Goal: Task Accomplishment & Management: Manage account settings

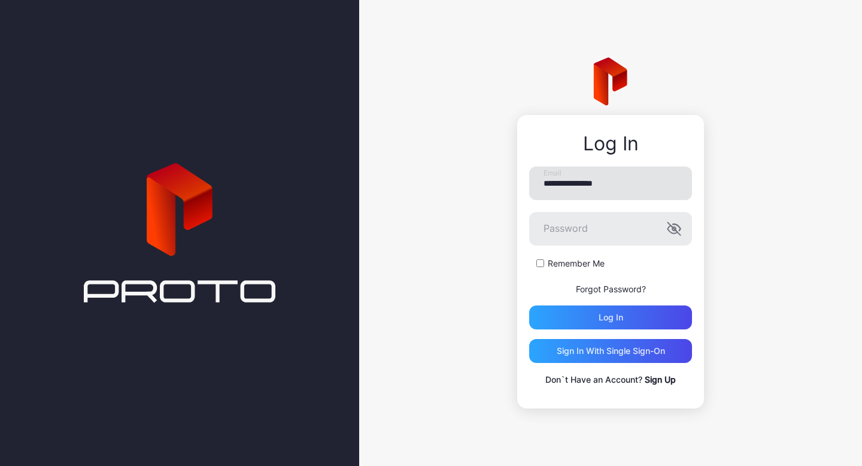
type input "**********"
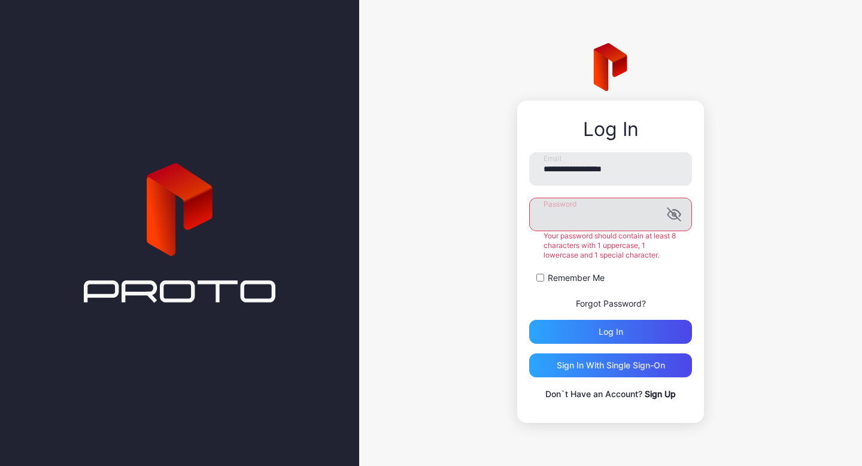
click at [676, 233] on div "Password Your password should contain at least 8 characters with 1 uppercase, 1…" at bounding box center [610, 229] width 163 height 62
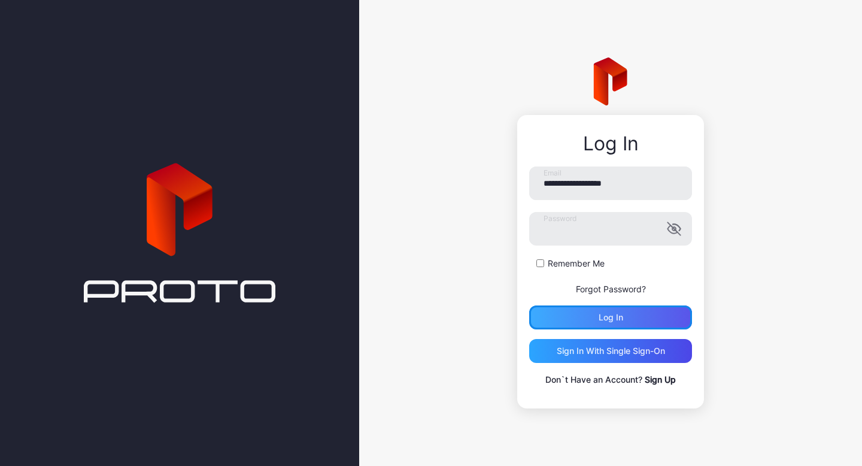
click at [603, 325] on div "Log in" at bounding box center [610, 317] width 163 height 24
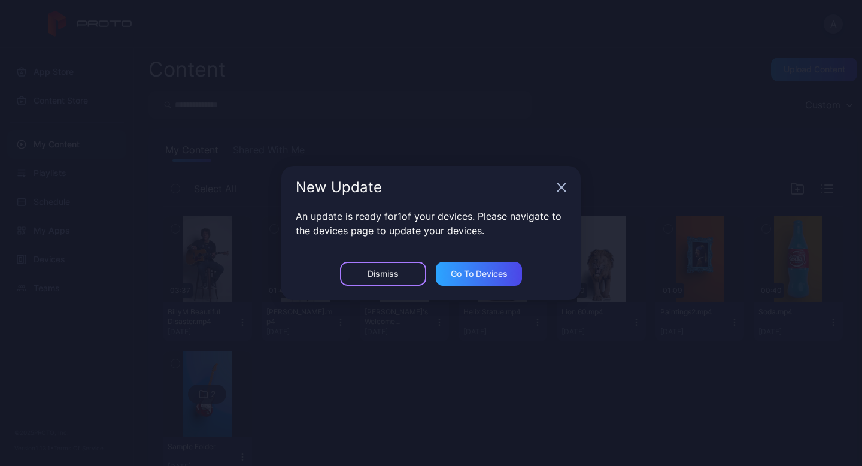
click at [404, 277] on div "Dismiss" at bounding box center [383, 274] width 86 height 24
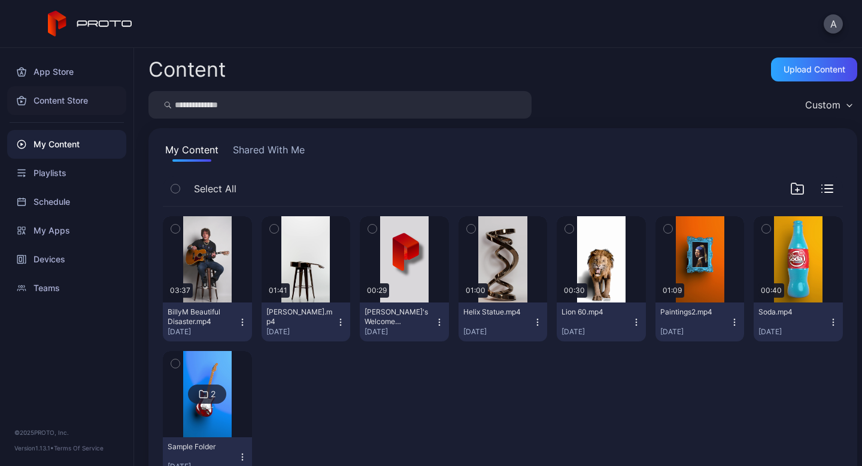
click at [54, 105] on div "Content Store" at bounding box center [66, 100] width 119 height 29
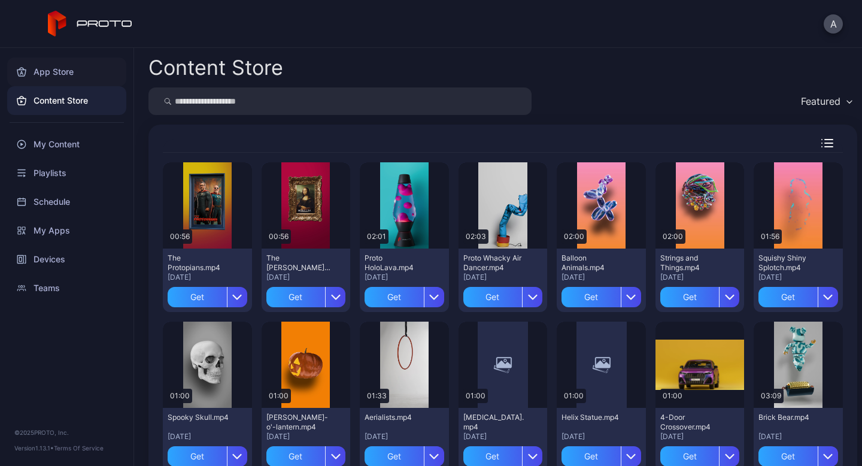
click at [62, 74] on div "App Store" at bounding box center [66, 71] width 119 height 29
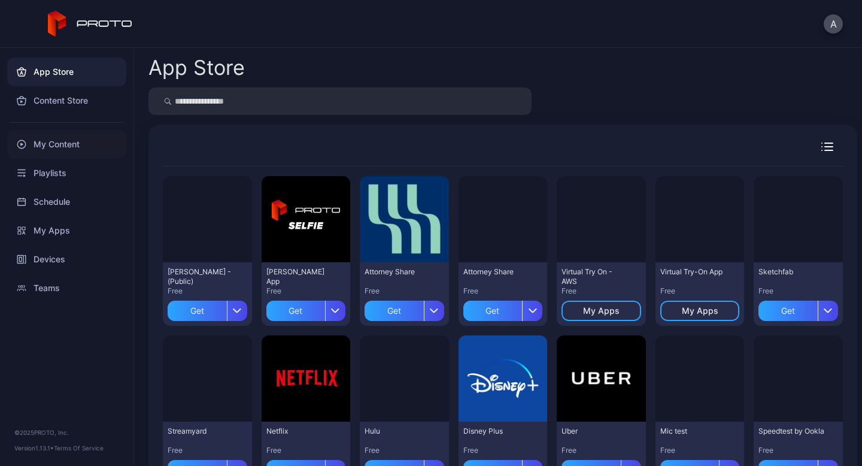
click at [60, 150] on div "My Content" at bounding box center [66, 144] width 119 height 29
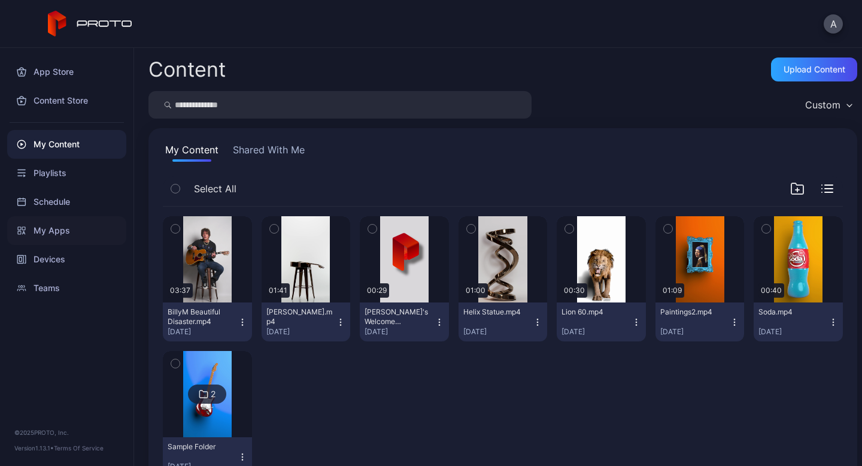
click at [58, 227] on div "My Apps" at bounding box center [66, 230] width 119 height 29
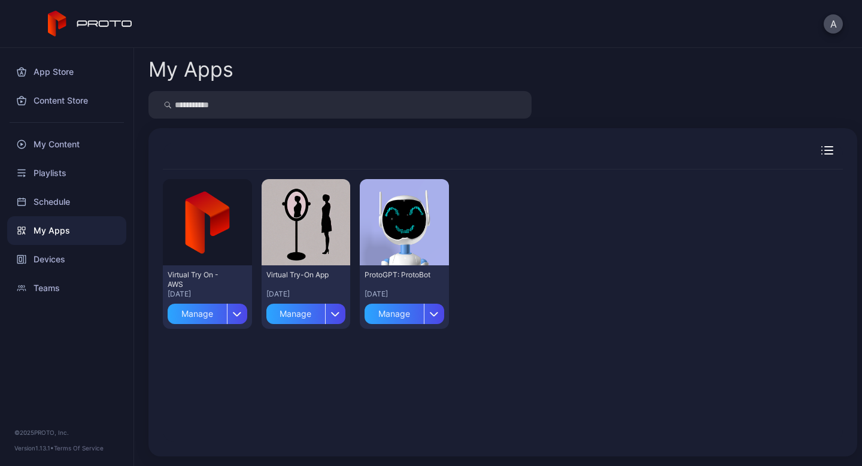
click at [825, 154] on icon "button" at bounding box center [829, 154] width 8 height 0
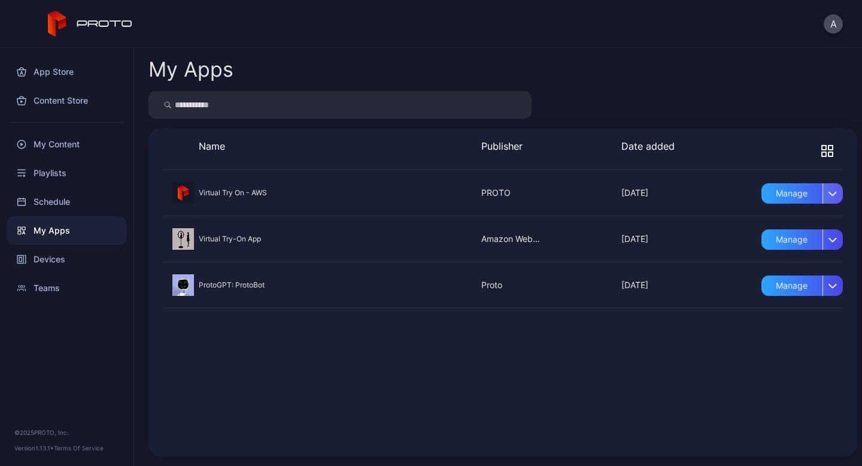
click at [822, 196] on div "button" at bounding box center [832, 193] width 20 height 20
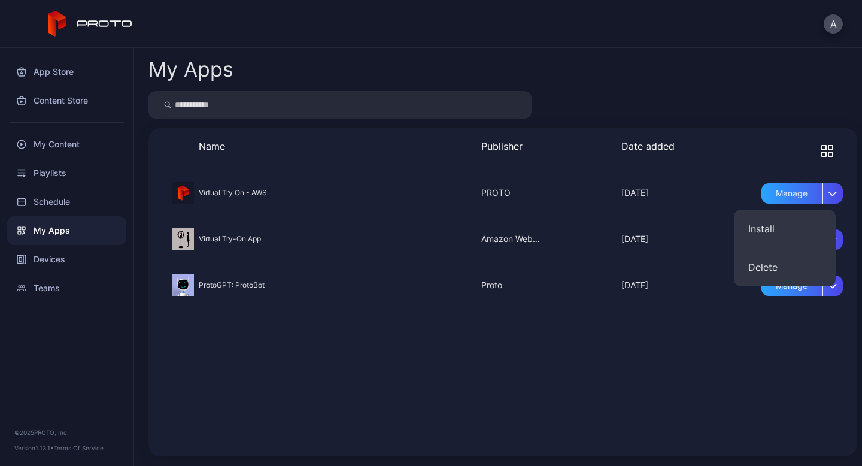
click at [685, 178] on div at bounding box center [503, 193] width 680 height 46
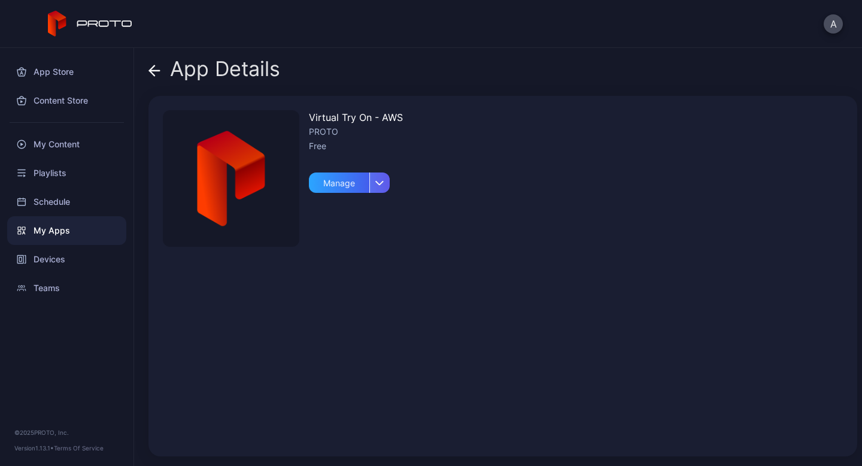
click at [378, 175] on div "button" at bounding box center [379, 182] width 20 height 20
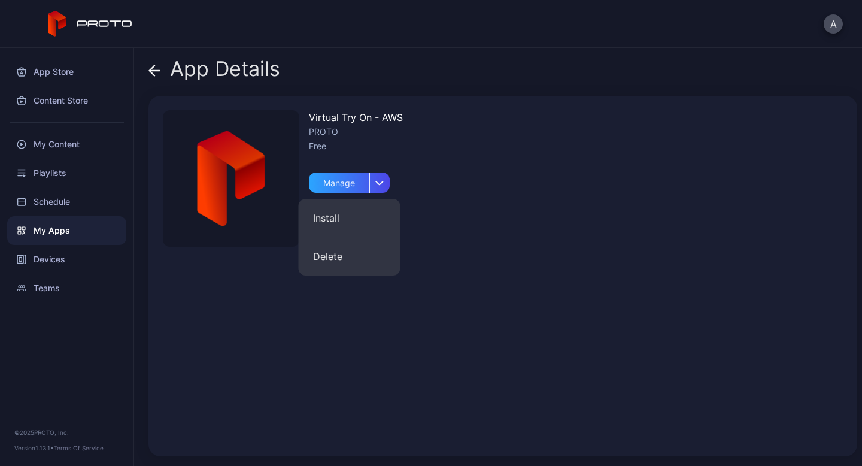
click at [452, 183] on div "Virtual Try On - AWS PROTO Free Manage" at bounding box center [502, 276] width 709 height 360
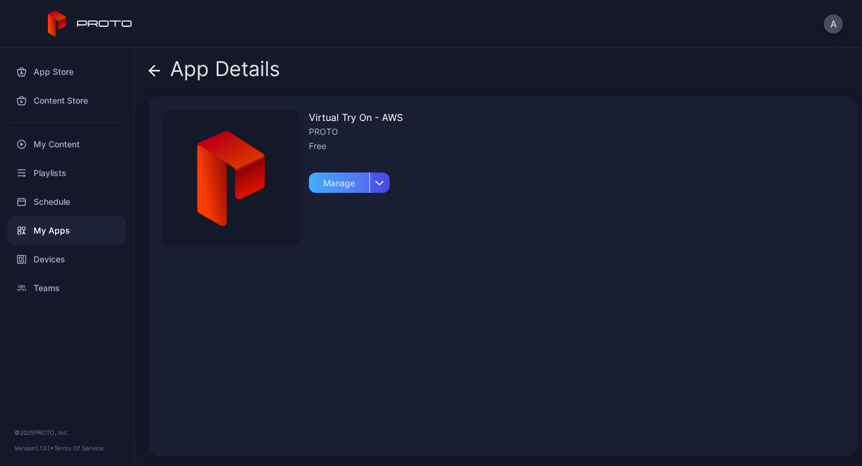
click at [323, 183] on div "Manage" at bounding box center [339, 182] width 60 height 20
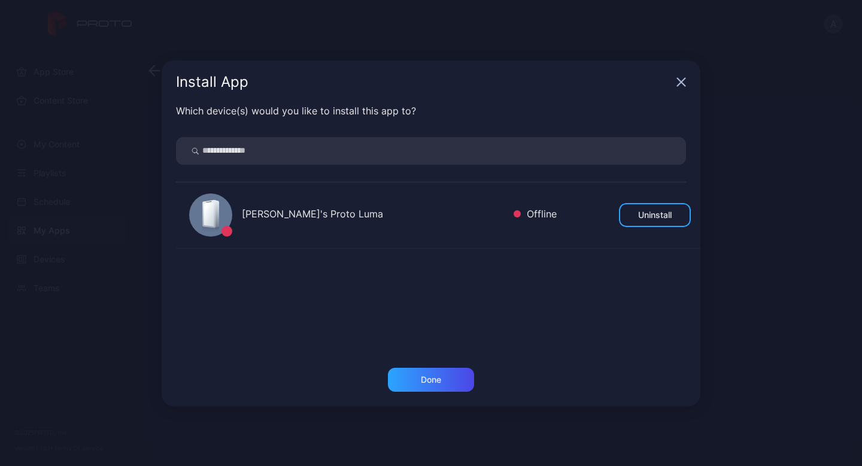
click at [325, 214] on div "[PERSON_NAME]'s Proto Luma" at bounding box center [373, 214] width 262 height 17
click at [284, 212] on div "[PERSON_NAME]'s Proto Luma" at bounding box center [373, 214] width 262 height 17
click at [222, 216] on div at bounding box center [210, 214] width 43 height 43
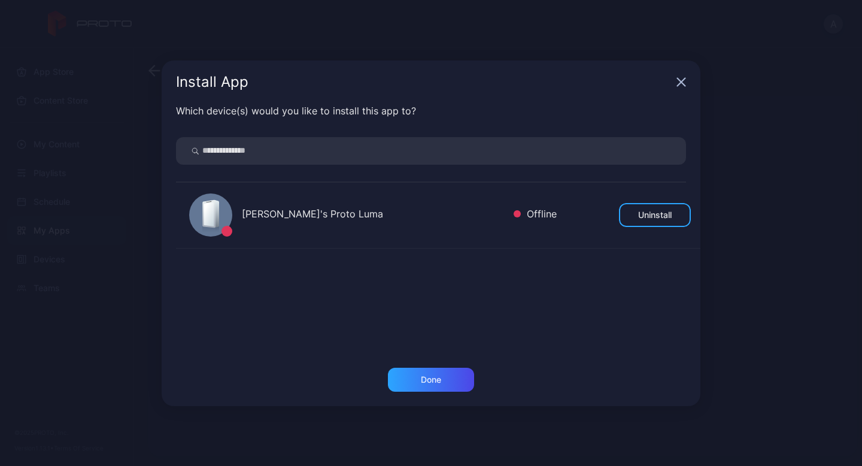
click at [222, 216] on div at bounding box center [210, 214] width 43 height 43
click at [686, 81] on div "Install App" at bounding box center [431, 81] width 539 height 43
click at [677, 81] on icon "button" at bounding box center [681, 82] width 10 height 10
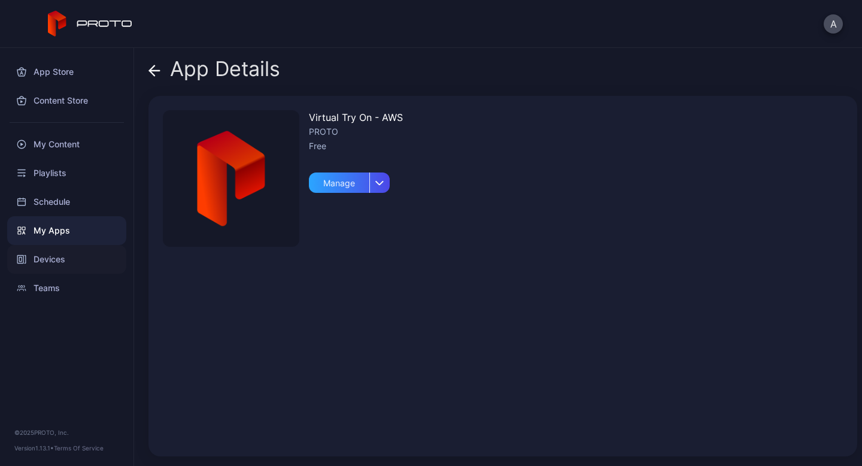
click at [54, 260] on div "Devices" at bounding box center [66, 259] width 119 height 29
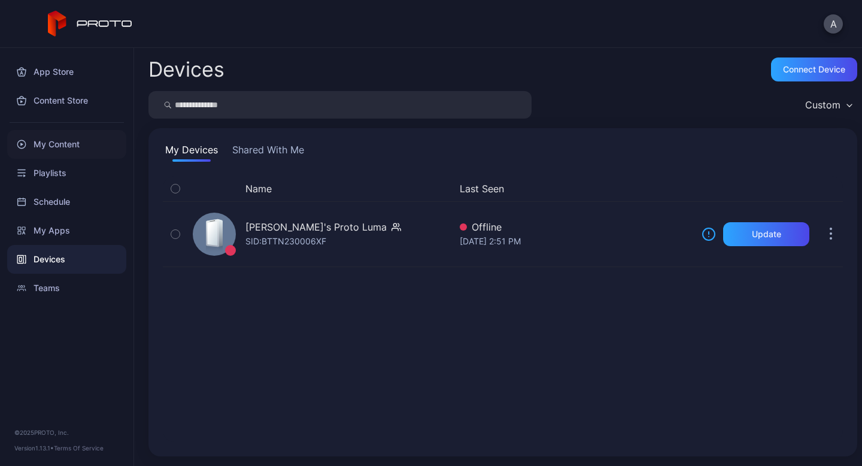
click at [42, 141] on div "My Content" at bounding box center [66, 144] width 119 height 29
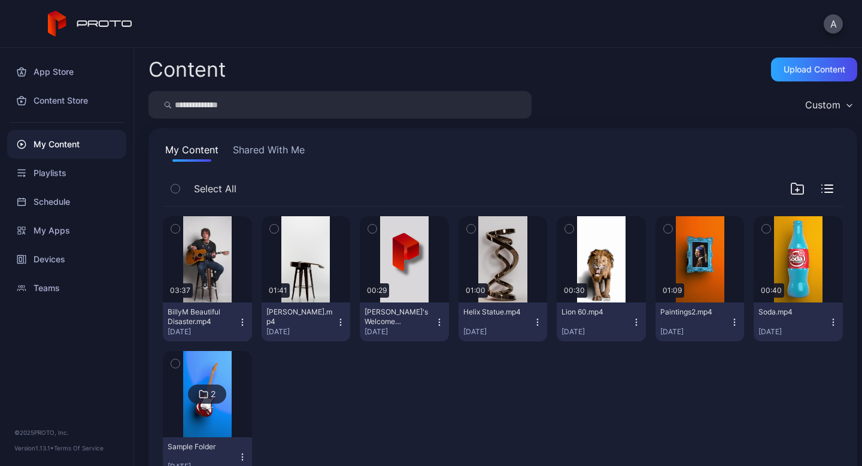
click at [262, 150] on button "Shared With Me" at bounding box center [268, 151] width 77 height 19
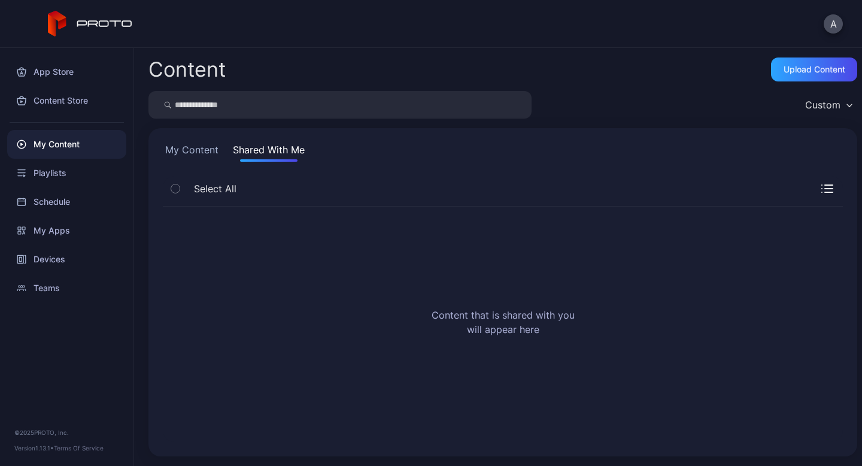
click at [184, 153] on button "My Content" at bounding box center [192, 151] width 58 height 19
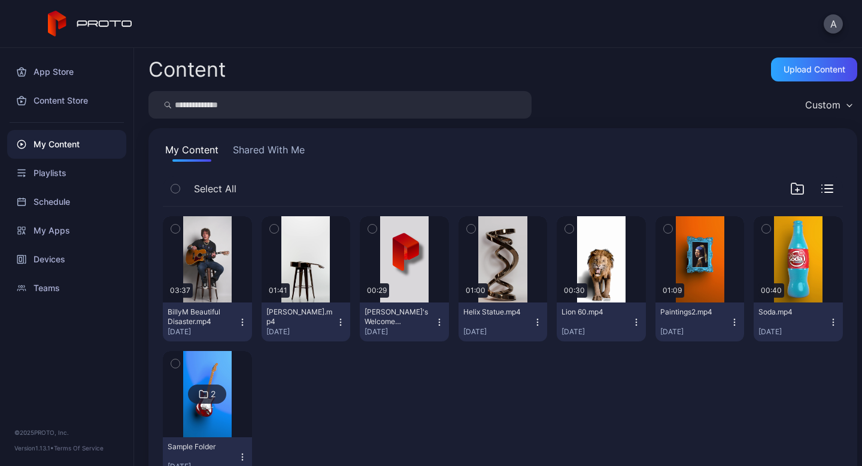
click at [198, 102] on input "search" at bounding box center [339, 105] width 383 height 28
click at [75, 74] on div "App Store" at bounding box center [66, 71] width 119 height 29
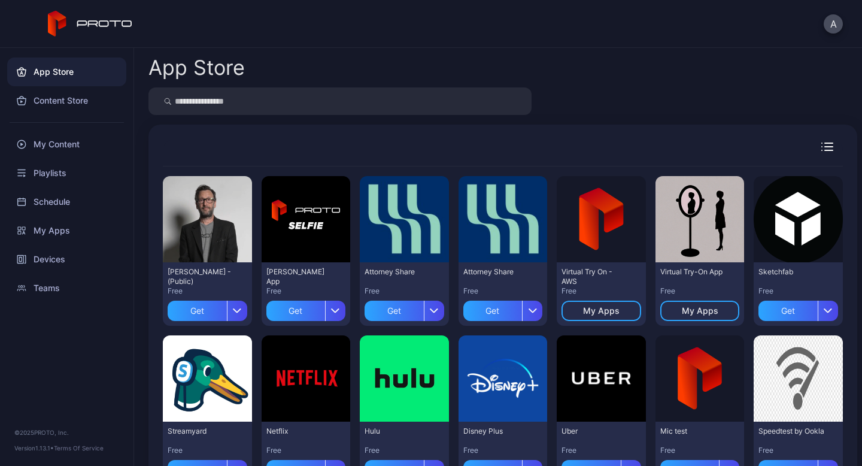
click at [242, 102] on input "search" at bounding box center [339, 101] width 383 height 28
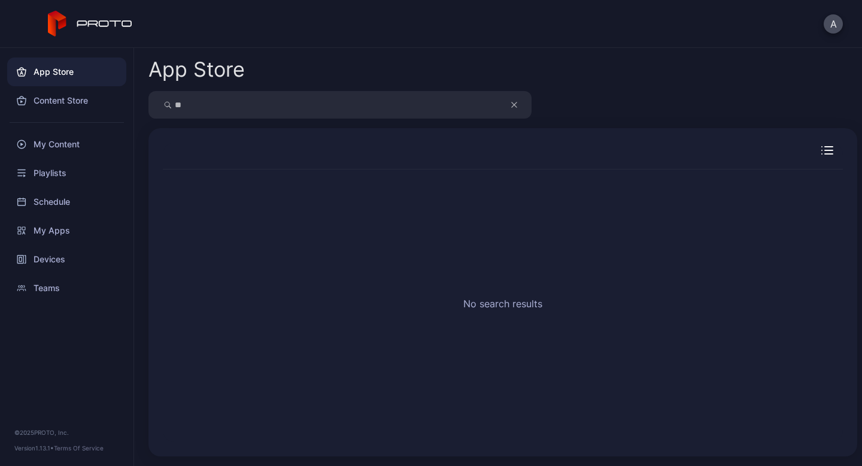
type input "*"
click at [80, 104] on div "Content Store" at bounding box center [66, 100] width 119 height 29
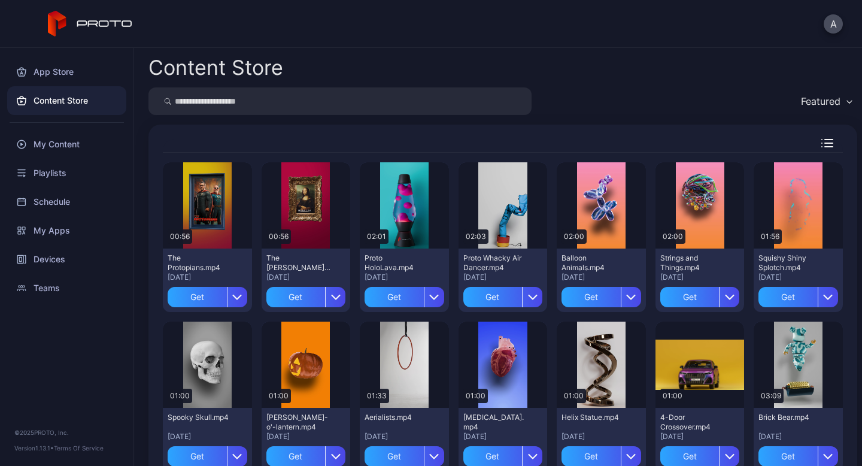
click at [218, 104] on input "search" at bounding box center [339, 101] width 383 height 28
type input "*"
click at [53, 261] on div "Devices" at bounding box center [66, 259] width 119 height 29
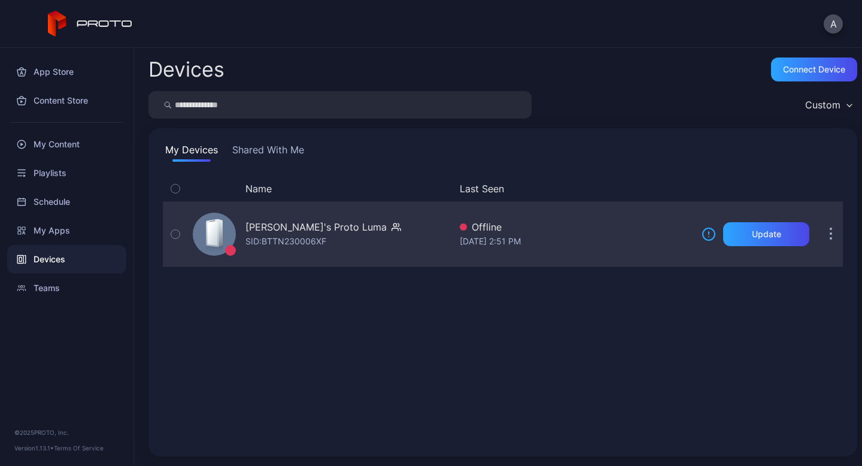
click at [172, 236] on icon "button" at bounding box center [175, 233] width 8 height 13
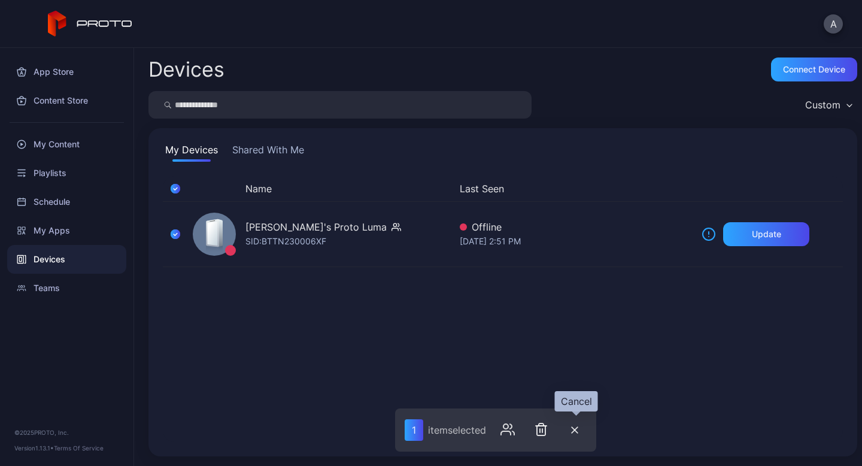
click at [572, 433] on button "button" at bounding box center [575, 429] width 24 height 25
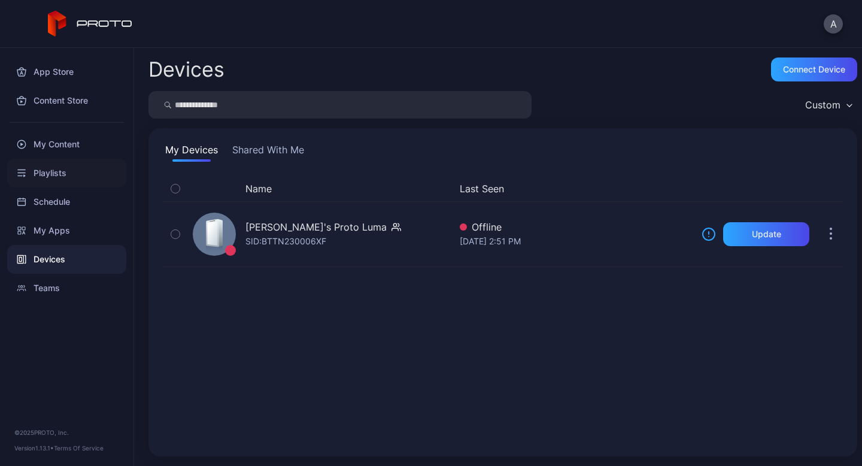
click at [63, 171] on div "Playlists" at bounding box center [66, 173] width 119 height 29
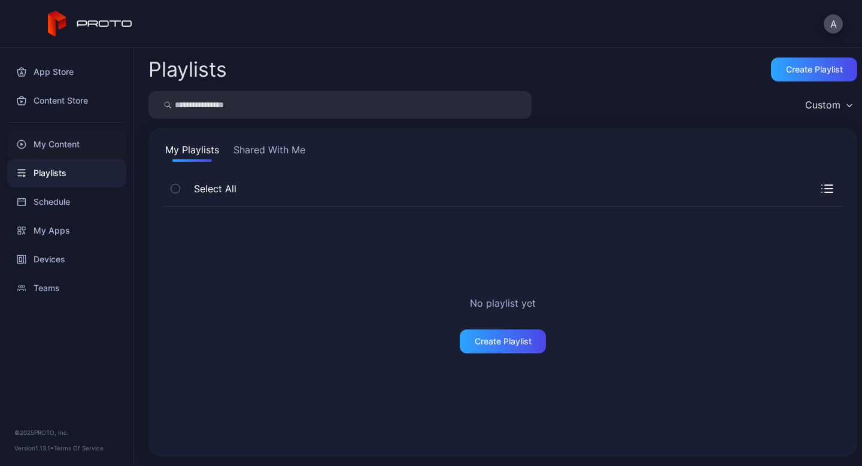
click at [78, 140] on div "My Content" at bounding box center [66, 144] width 119 height 29
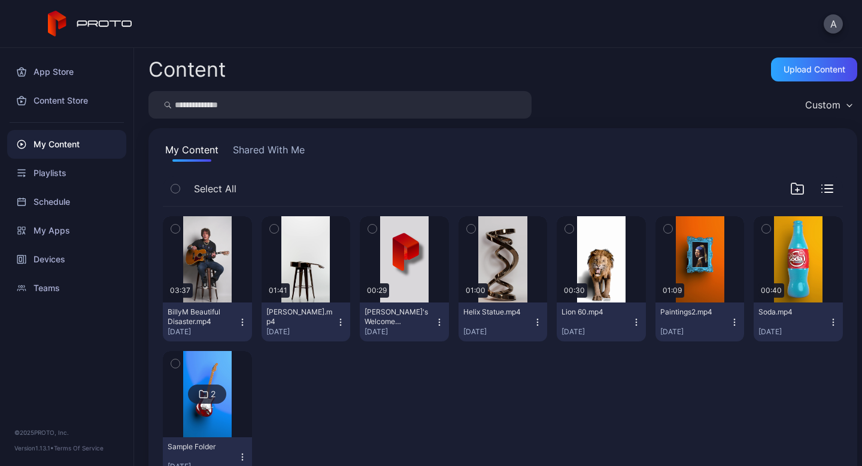
scroll to position [44, 0]
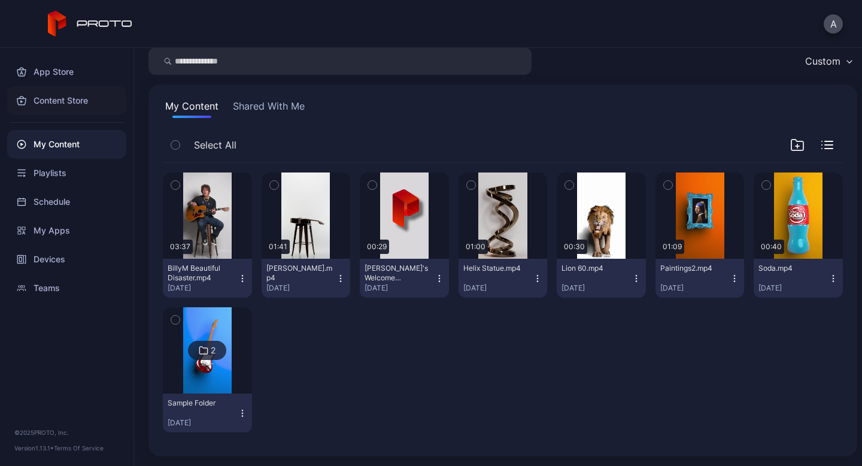
click at [57, 97] on div "Content Store" at bounding box center [66, 100] width 119 height 29
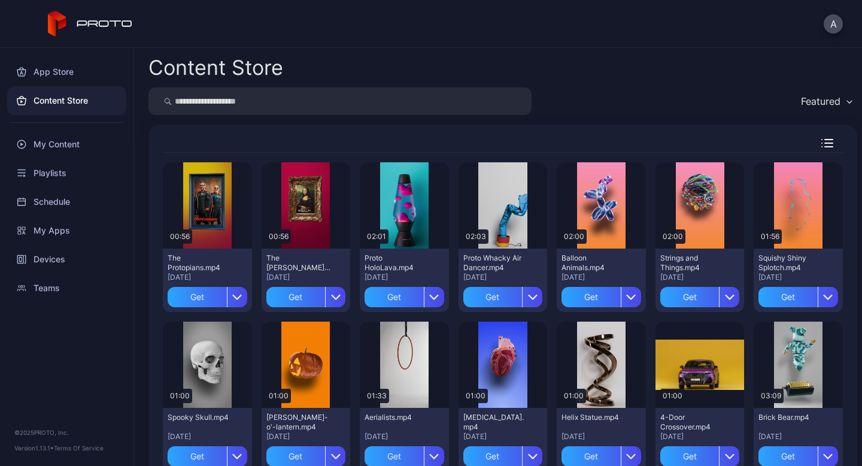
click at [232, 102] on input "search" at bounding box center [339, 101] width 383 height 28
click at [828, 107] on div "Featured" at bounding box center [826, 101] width 62 height 18
click at [624, 97] on div "Featured" at bounding box center [502, 101] width 709 height 28
click at [52, 81] on div "App Store" at bounding box center [66, 71] width 119 height 29
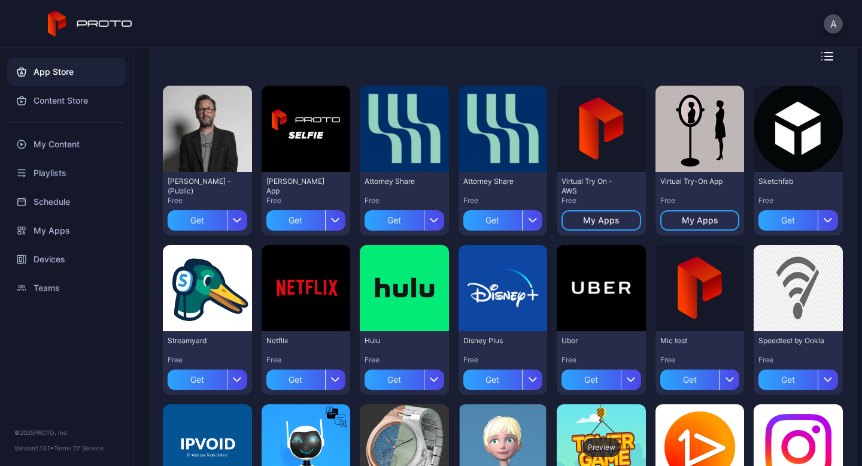
scroll to position [90, 0]
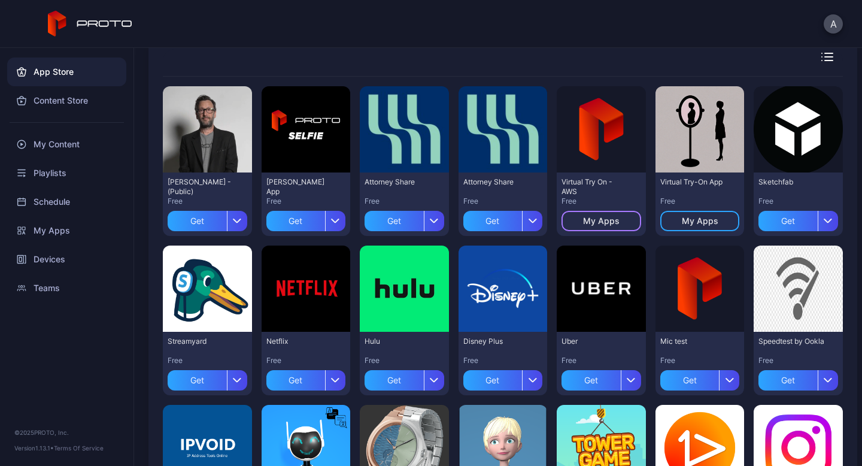
click at [597, 217] on div "My Apps" at bounding box center [601, 221] width 37 height 10
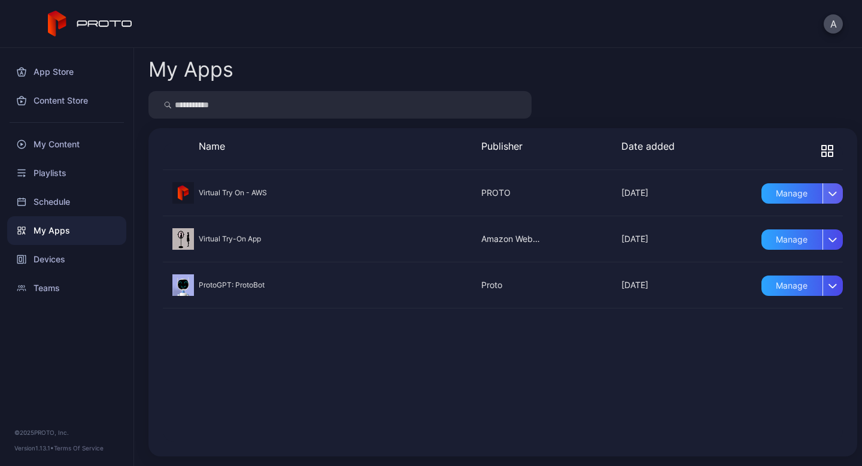
click at [822, 198] on div "button" at bounding box center [832, 193] width 20 height 20
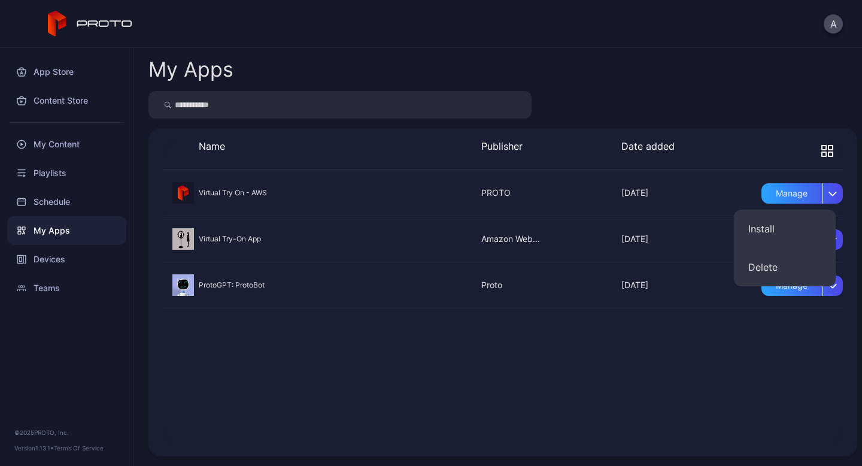
click at [613, 203] on div at bounding box center [503, 193] width 680 height 46
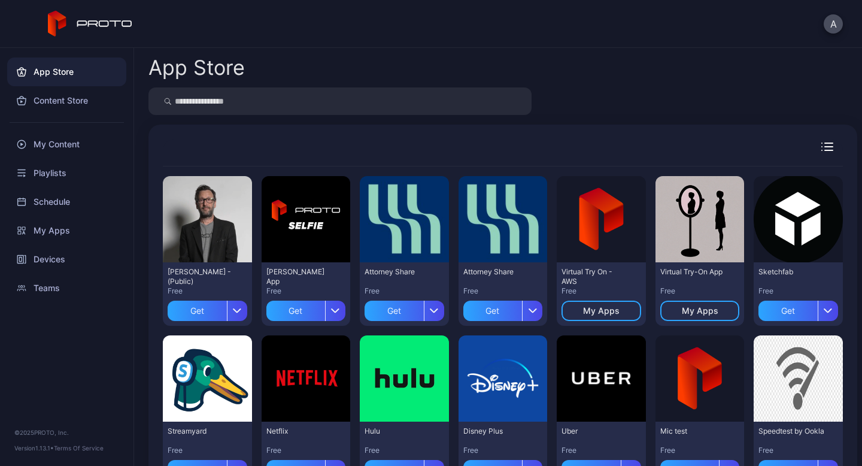
click at [815, 153] on div at bounding box center [503, 153] width 680 height 28
click at [825, 147] on icon "button" at bounding box center [829, 147] width 8 height 0
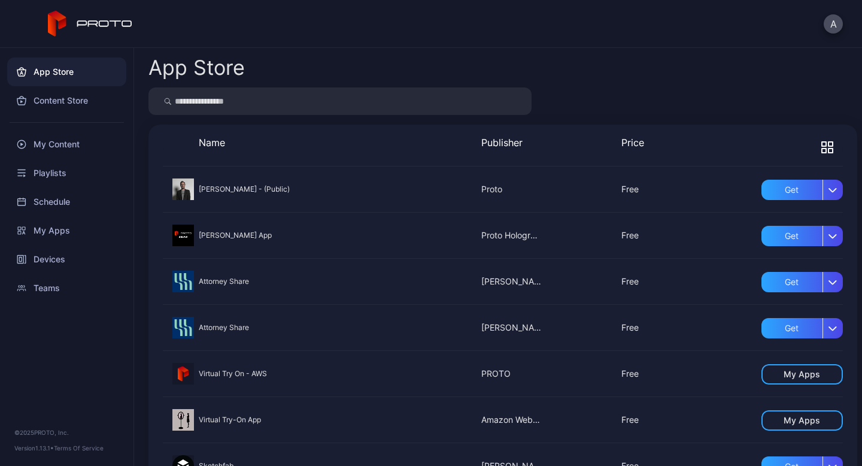
click at [295, 101] on input "search" at bounding box center [339, 101] width 383 height 28
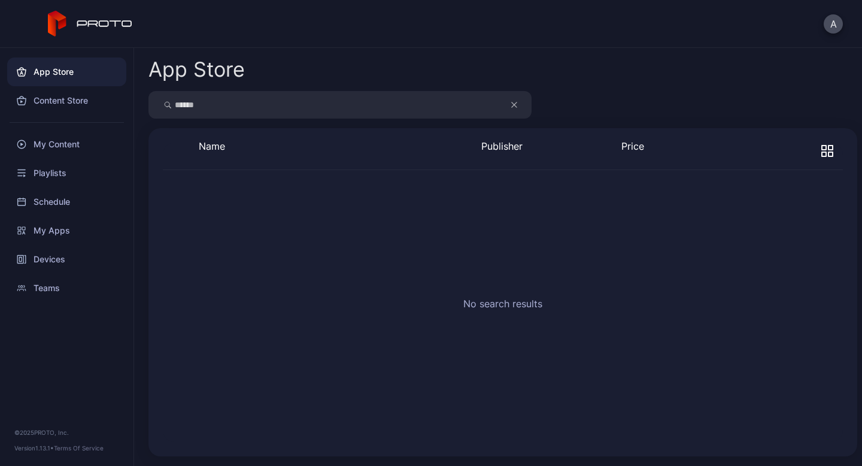
click at [294, 102] on input "******" at bounding box center [339, 105] width 383 height 28
type input "*"
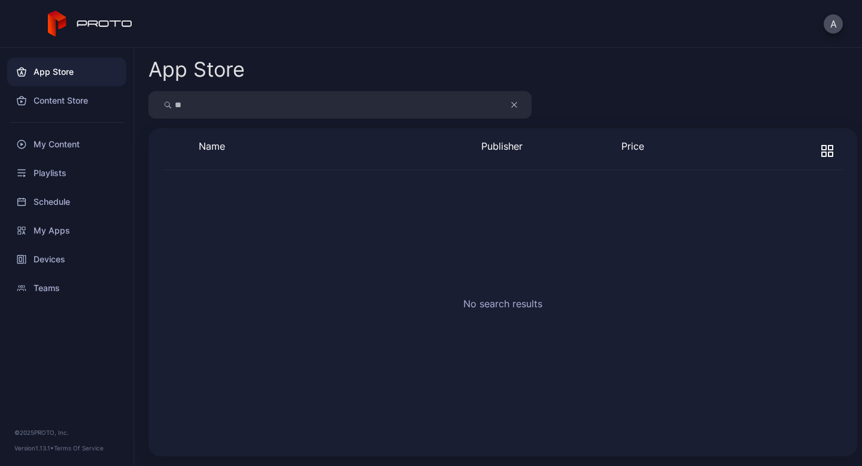
type input "*"
click at [57, 229] on div "My Apps" at bounding box center [66, 230] width 119 height 29
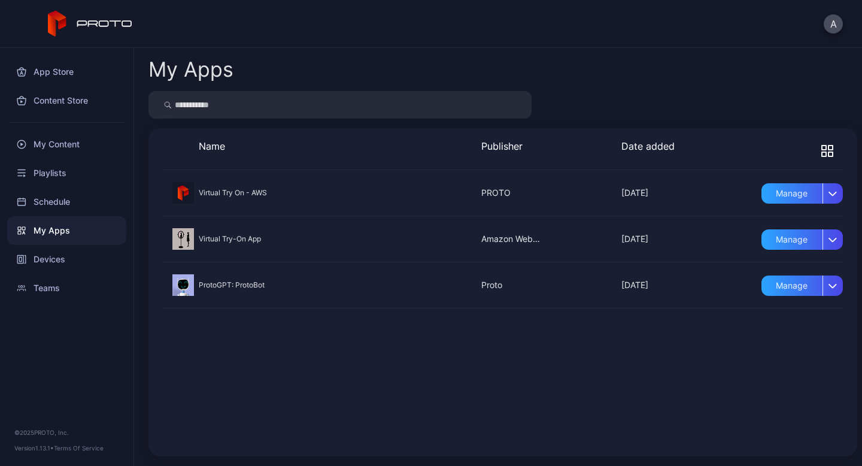
click at [327, 403] on div "Virtual Try On - AWS Apr 4, 2025 PROTO Apr 4, 2025 Manage Virtual Try-On App No…" at bounding box center [503, 306] width 680 height 272
click at [821, 151] on icon "button" at bounding box center [827, 151] width 12 height 12
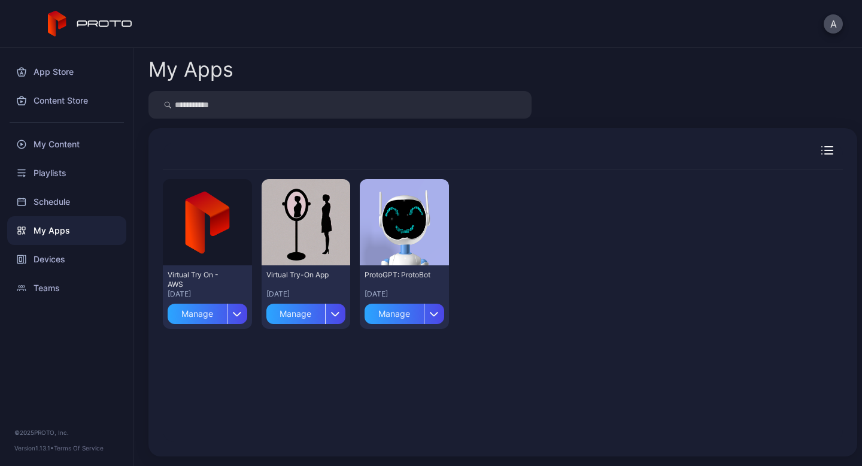
click at [339, 111] on input "search" at bounding box center [339, 105] width 383 height 28
click at [837, 23] on button "A" at bounding box center [833, 23] width 19 height 19
click at [60, 104] on div "Content Store" at bounding box center [66, 100] width 119 height 29
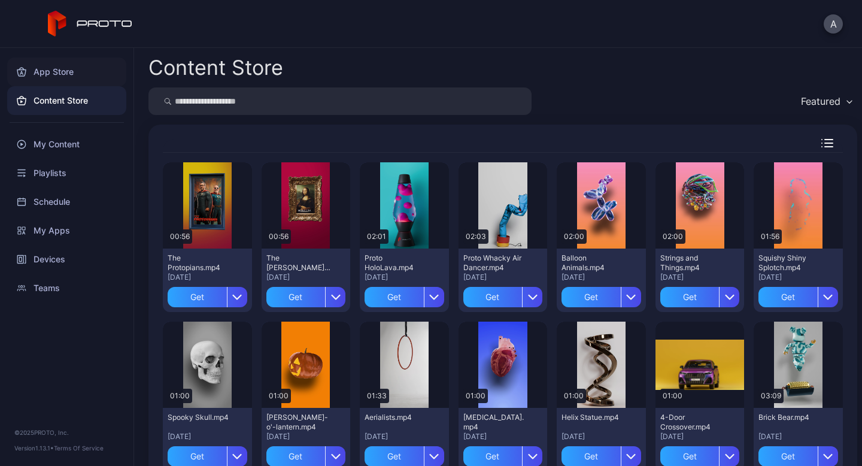
click at [76, 77] on div "App Store" at bounding box center [66, 71] width 119 height 29
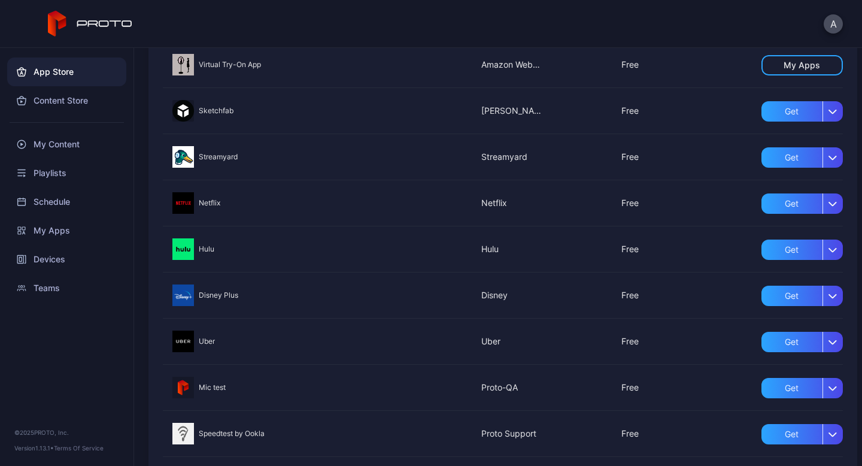
scroll to position [11, 0]
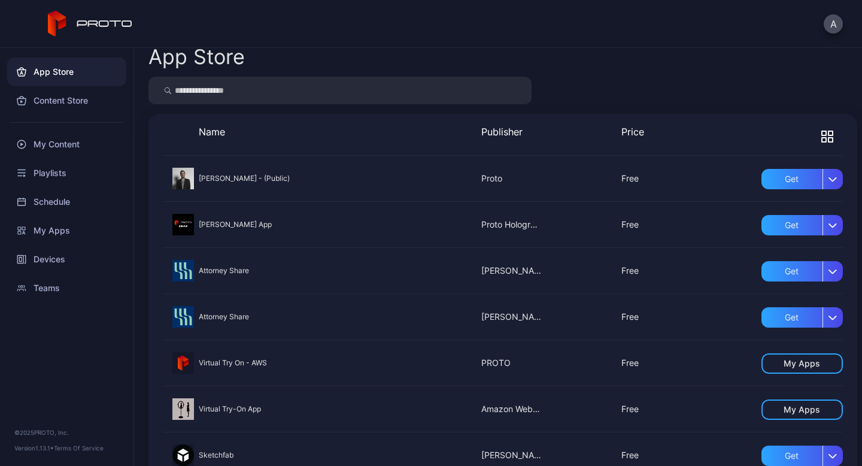
click at [846, 24] on div "A" at bounding box center [431, 24] width 862 height 48
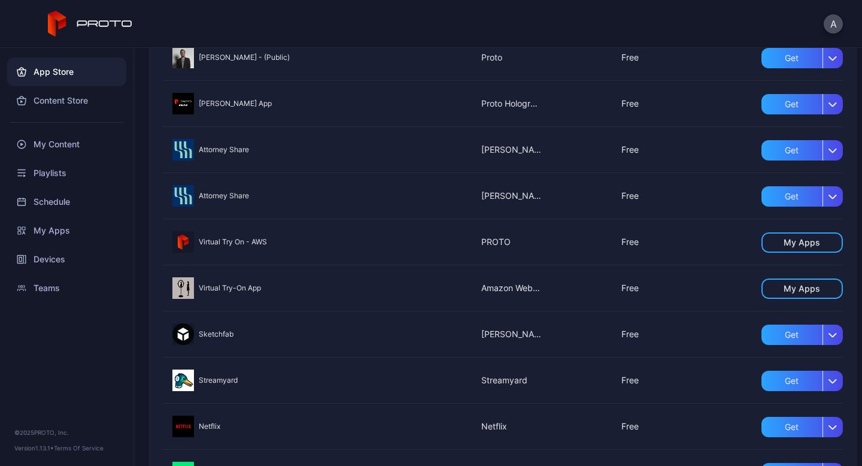
scroll to position [143, 0]
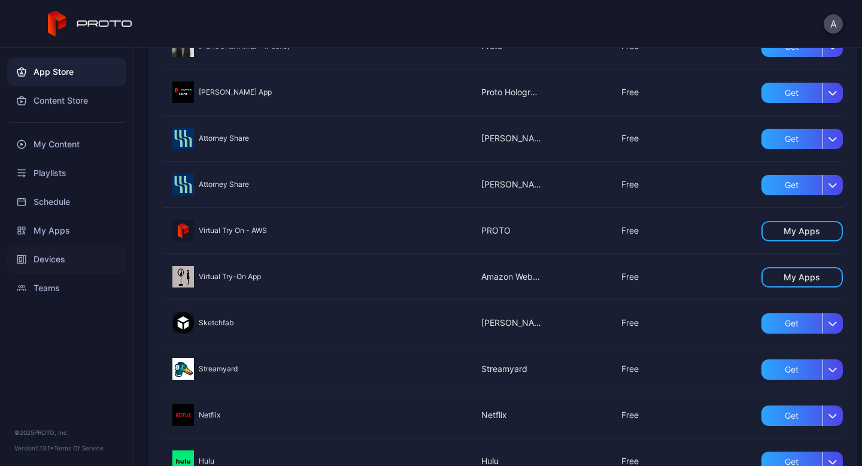
click at [50, 262] on div "Devices" at bounding box center [66, 259] width 119 height 29
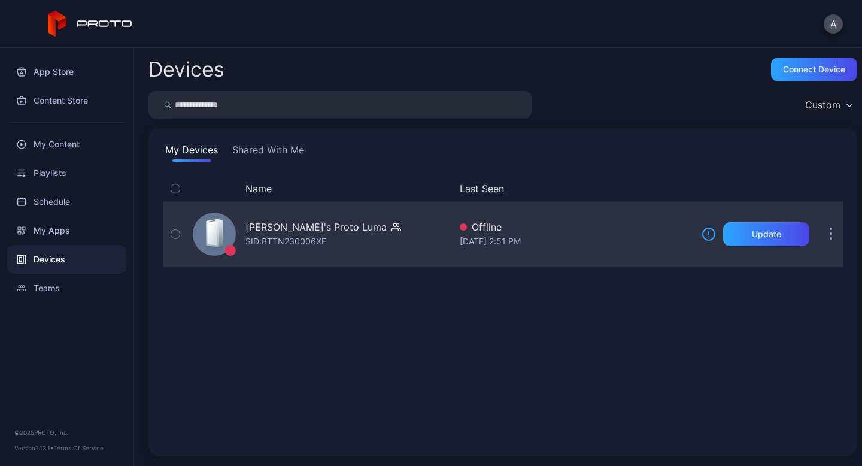
click at [294, 235] on div "SID: BTTN230006XF" at bounding box center [285, 241] width 81 height 14
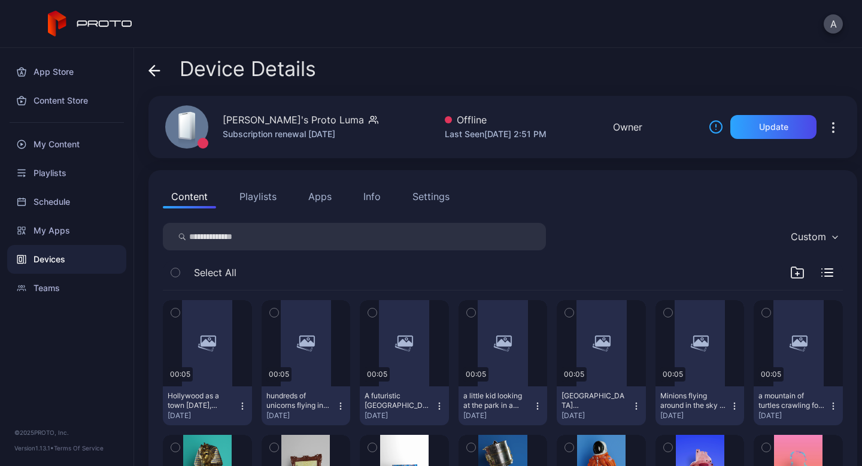
click at [248, 201] on button "Playlists" at bounding box center [258, 196] width 54 height 24
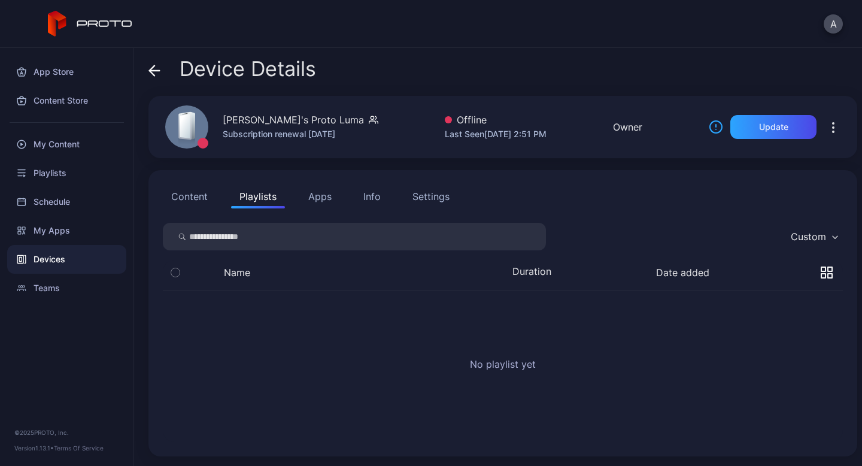
click at [297, 207] on div "Content Playlists Apps Info Settings" at bounding box center [503, 196] width 680 height 24
click at [324, 206] on button "Apps" at bounding box center [320, 196] width 40 height 24
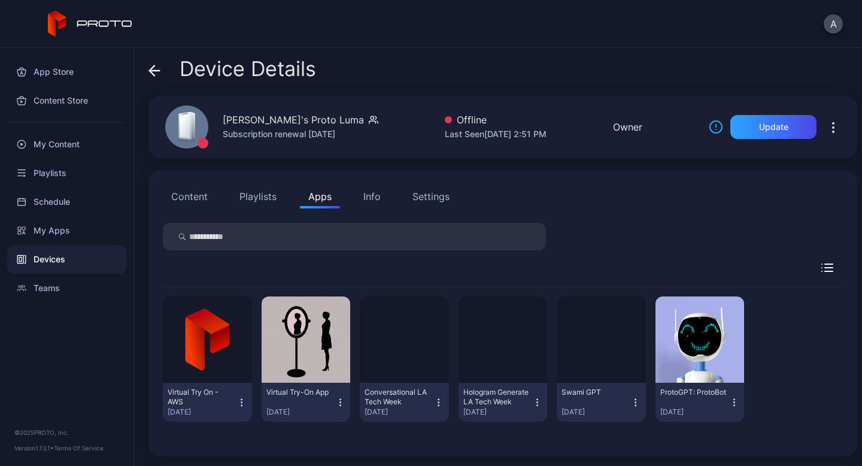
click at [373, 196] on div "Info" at bounding box center [371, 196] width 17 height 14
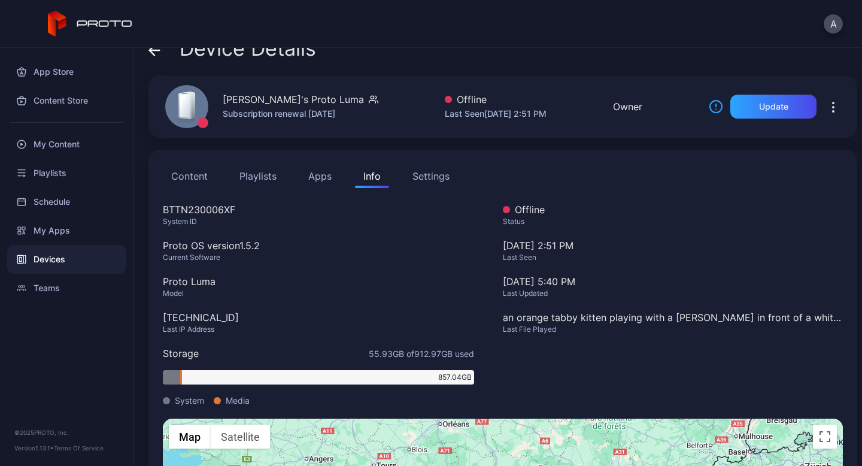
scroll to position [19, 0]
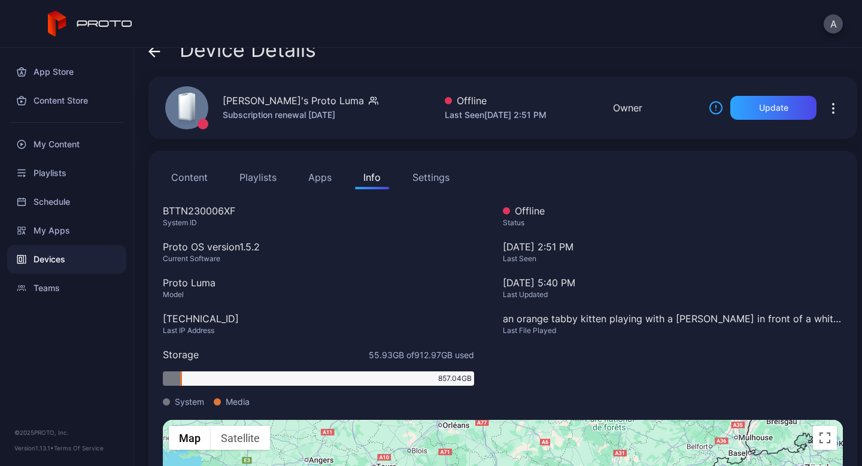
click at [426, 178] on div "Settings" at bounding box center [430, 177] width 37 height 14
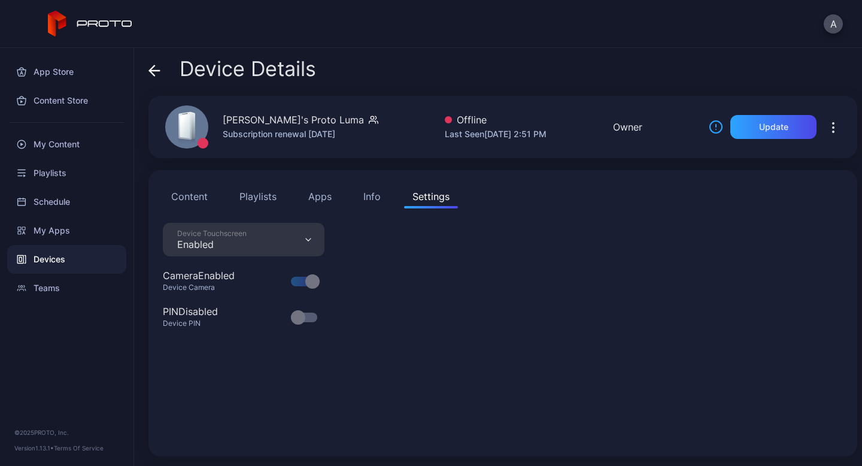
click at [373, 202] on div "Info" at bounding box center [371, 196] width 17 height 14
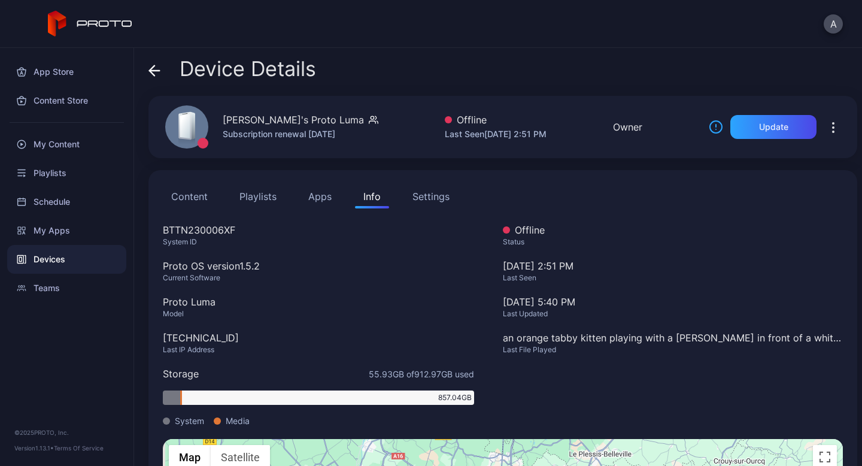
click at [205, 197] on button "Content" at bounding box center [189, 196] width 53 height 24
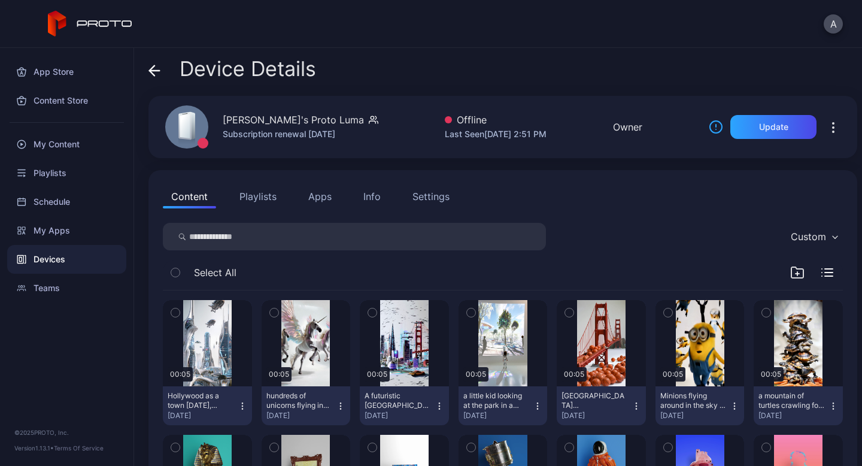
click at [790, 272] on icon "button" at bounding box center [797, 272] width 14 height 14
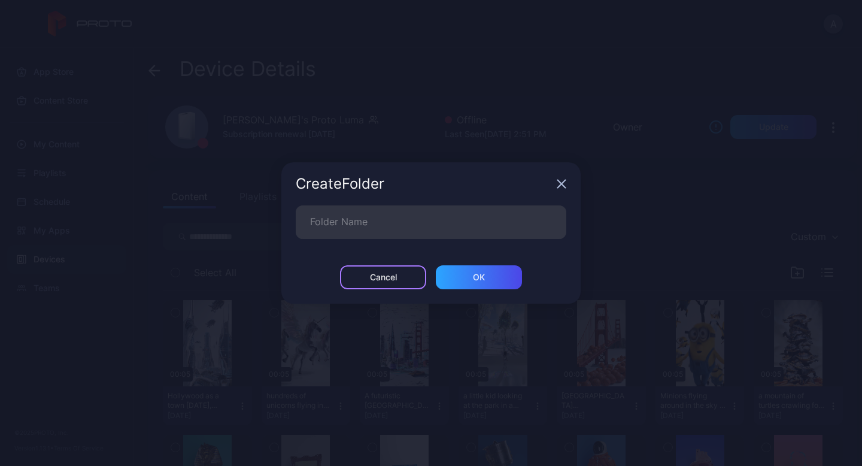
click at [386, 283] on div "Cancel" at bounding box center [383, 277] width 86 height 24
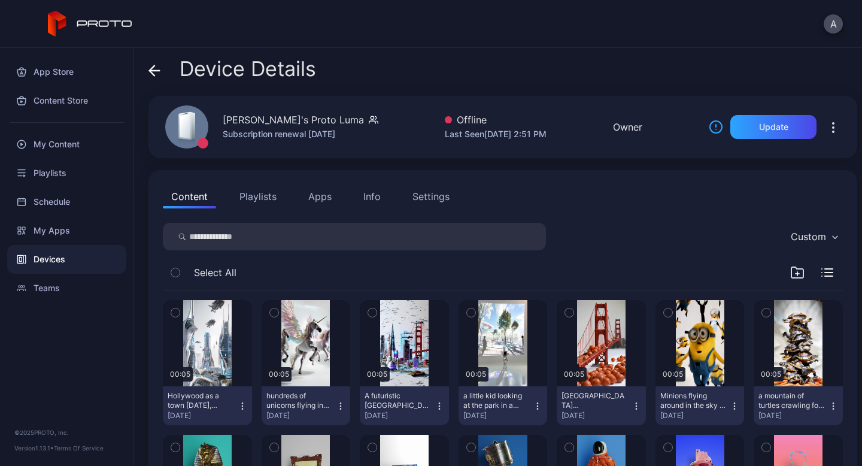
click at [790, 272] on icon "button" at bounding box center [797, 272] width 14 height 14
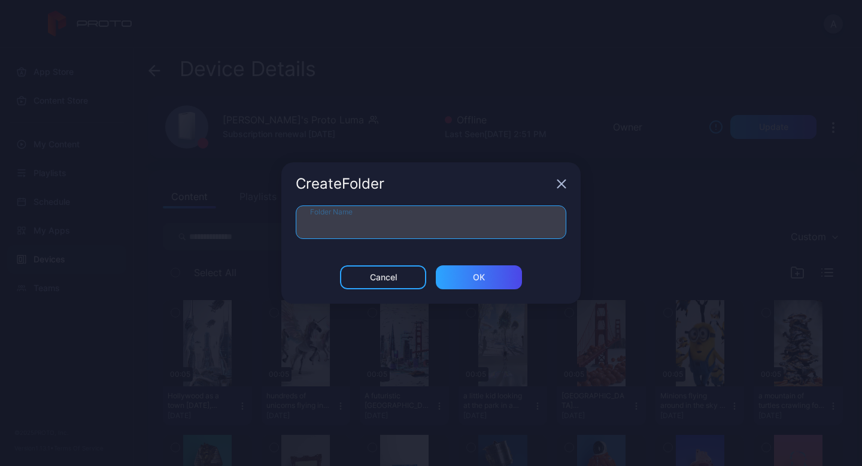
click at [397, 230] on input "Folder Name" at bounding box center [431, 222] width 271 height 34
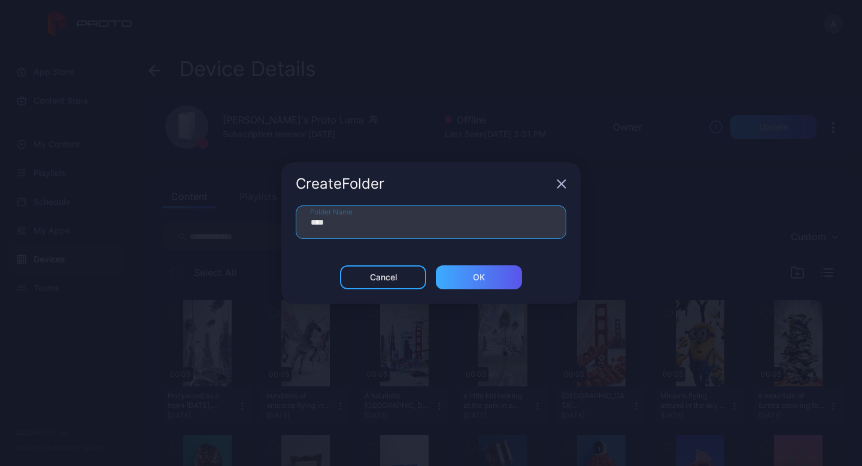
type input "****"
click at [457, 275] on div "ОК" at bounding box center [479, 277] width 86 height 24
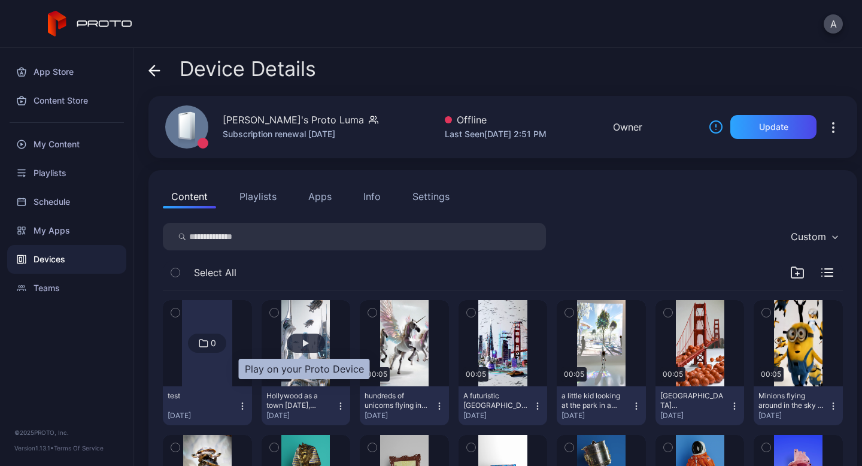
scroll to position [1, 0]
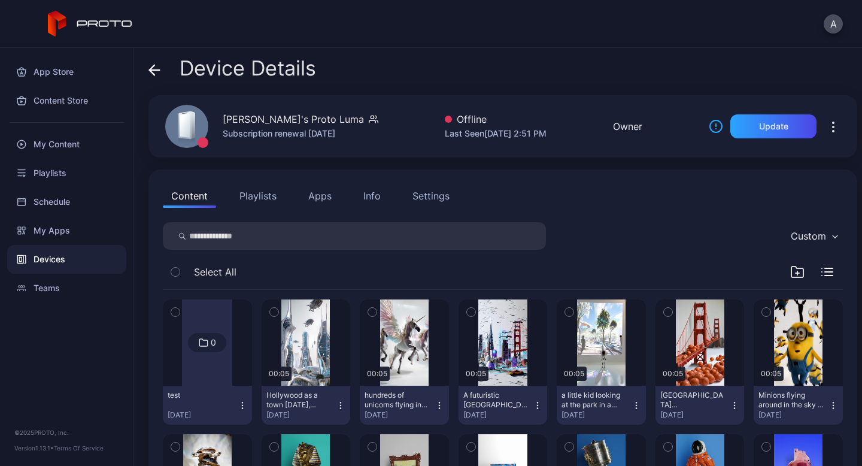
click at [211, 373] on div at bounding box center [207, 342] width 50 height 86
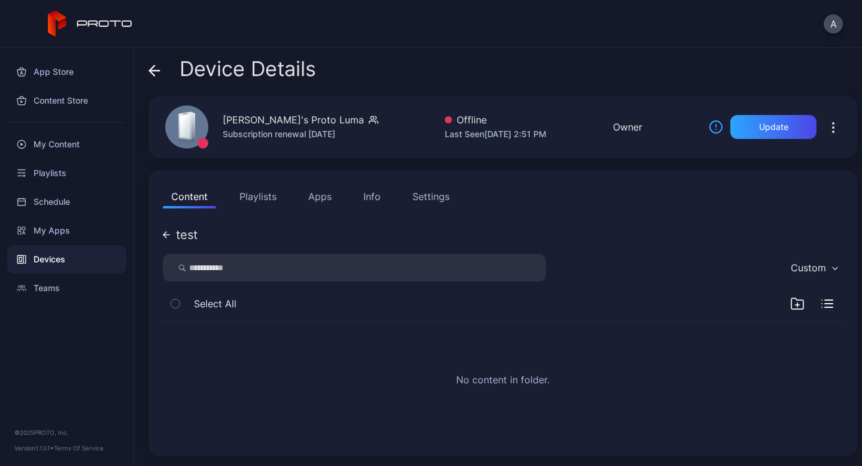
click at [790, 302] on icon "button" at bounding box center [797, 303] width 14 height 14
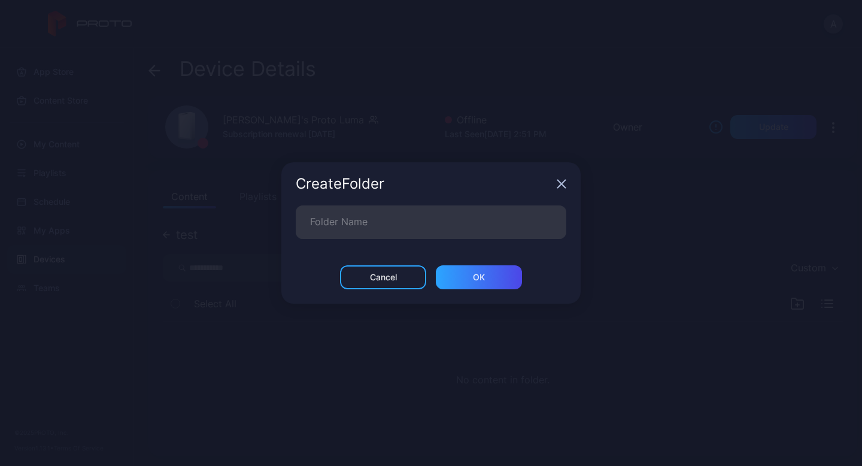
click at [566, 183] on icon "button" at bounding box center [562, 184] width 10 height 10
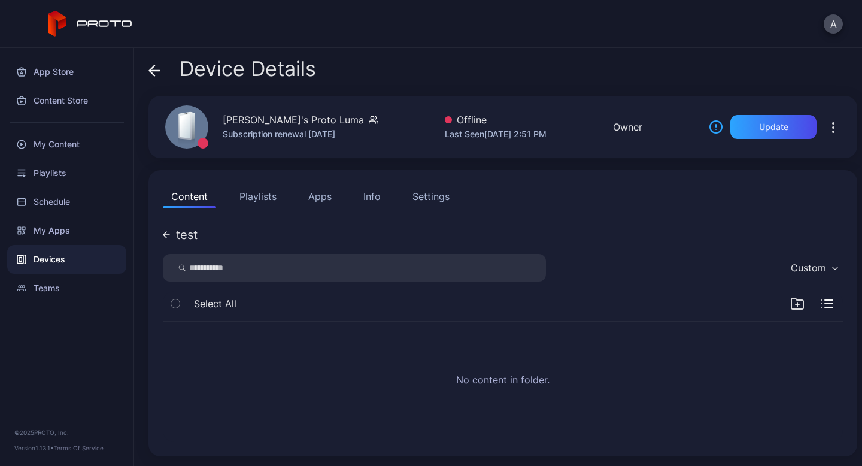
click at [816, 299] on div at bounding box center [811, 303] width 43 height 14
click at [821, 306] on icon "button" at bounding box center [827, 303] width 12 height 8
click at [169, 306] on button "button" at bounding box center [175, 303] width 25 height 25
click at [172, 306] on icon "button" at bounding box center [175, 303] width 8 height 13
click at [177, 306] on icon "button" at bounding box center [175, 303] width 8 height 13
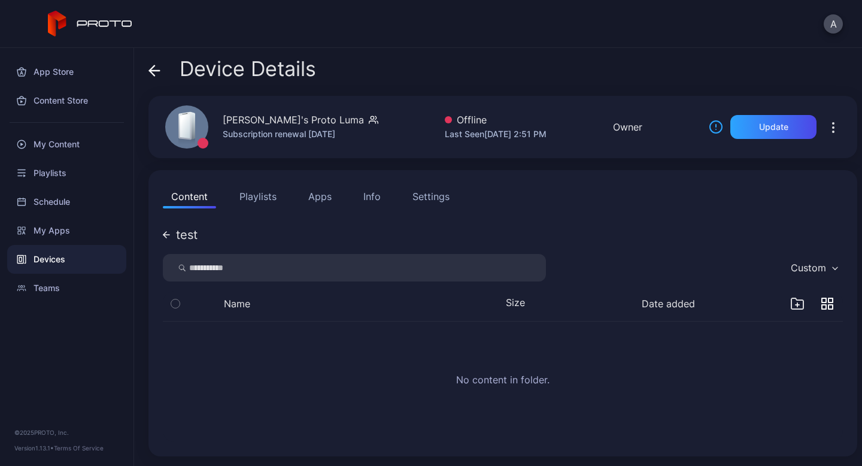
click at [158, 224] on div "Content Playlists Apps Info Settings test Custom Name Size Date added No conten…" at bounding box center [502, 313] width 709 height 286
click at [159, 226] on div "Content Playlists Apps Info Settings test Custom Name Size Date added No conten…" at bounding box center [502, 313] width 709 height 286
click at [163, 229] on div "test" at bounding box center [180, 235] width 35 height 12
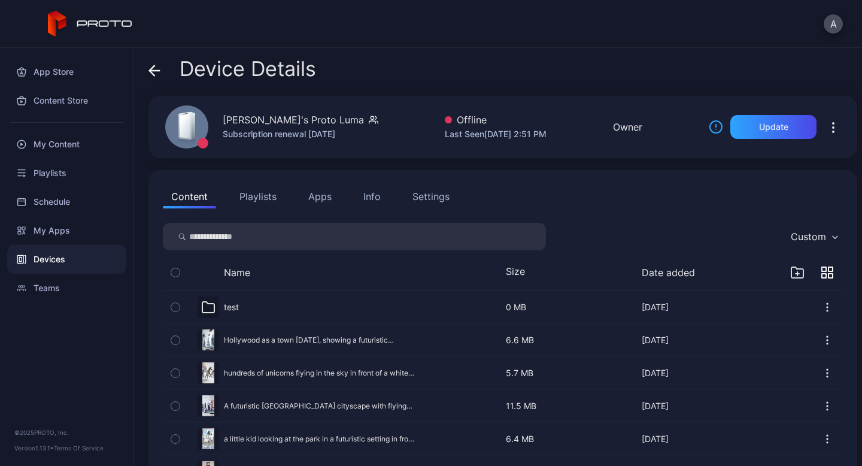
click at [175, 335] on icon "button" at bounding box center [175, 339] width 8 height 13
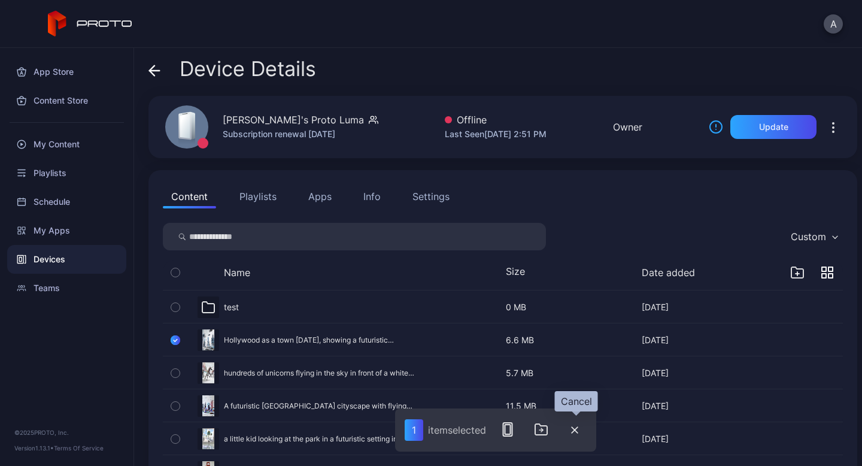
click at [572, 430] on icon "button" at bounding box center [574, 429] width 7 height 7
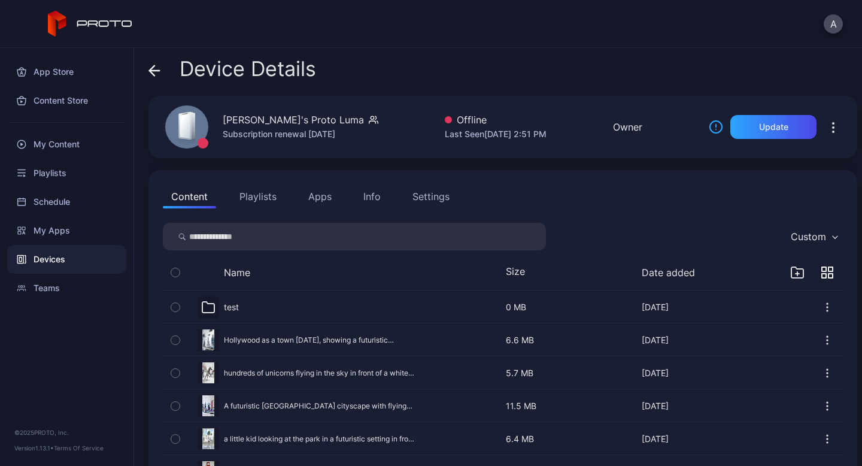
click at [262, 192] on button "Playlists" at bounding box center [258, 196] width 54 height 24
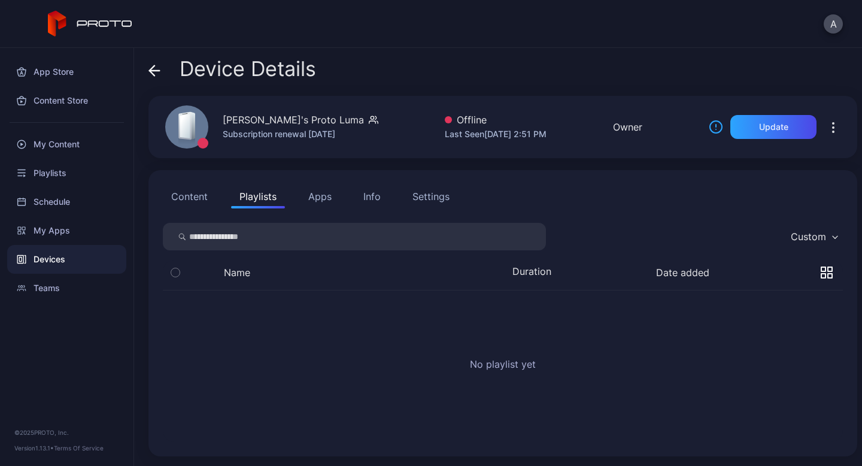
click at [332, 195] on button "Apps" at bounding box center [320, 196] width 40 height 24
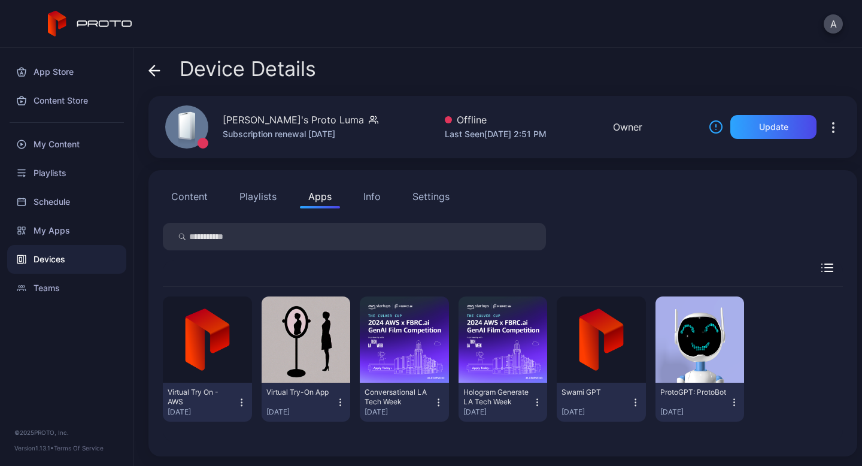
click at [383, 195] on button "Info" at bounding box center [372, 196] width 34 height 24
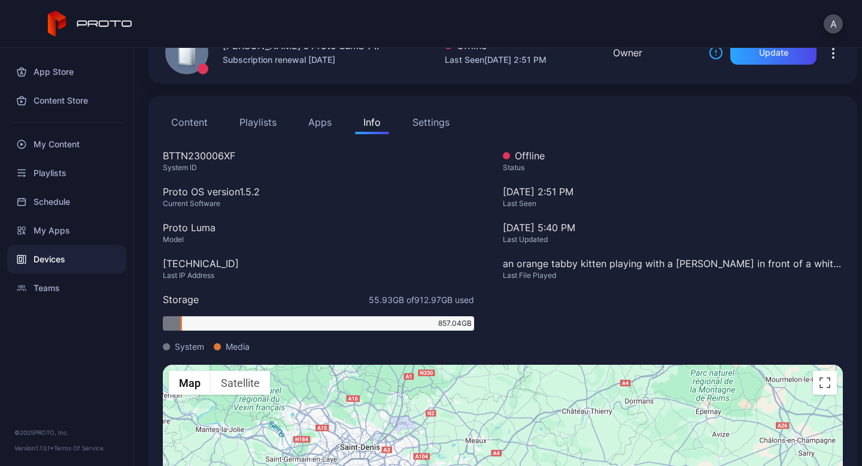
scroll to position [50, 0]
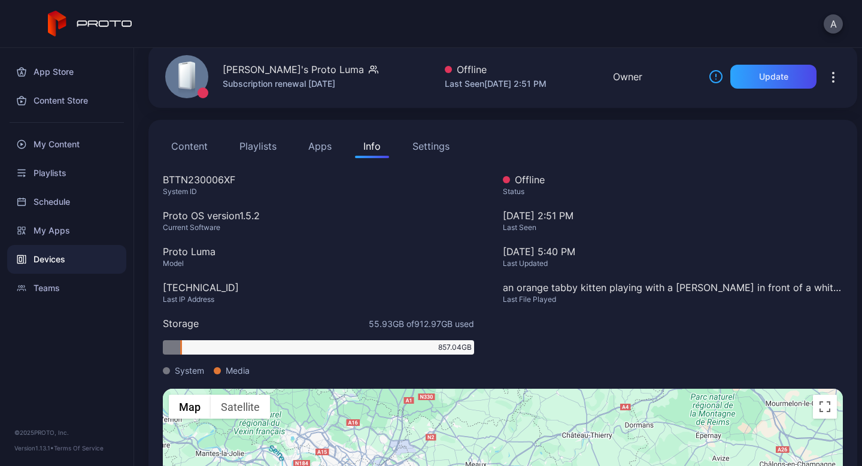
click at [541, 169] on div "Content Playlists Apps Info Settings BTTN230006XF System ID Proto OS version 1.…" at bounding box center [502, 368] width 709 height 497
click at [534, 177] on div "Offline" at bounding box center [673, 179] width 340 height 14
click at [430, 140] on div "Settings" at bounding box center [430, 146] width 37 height 14
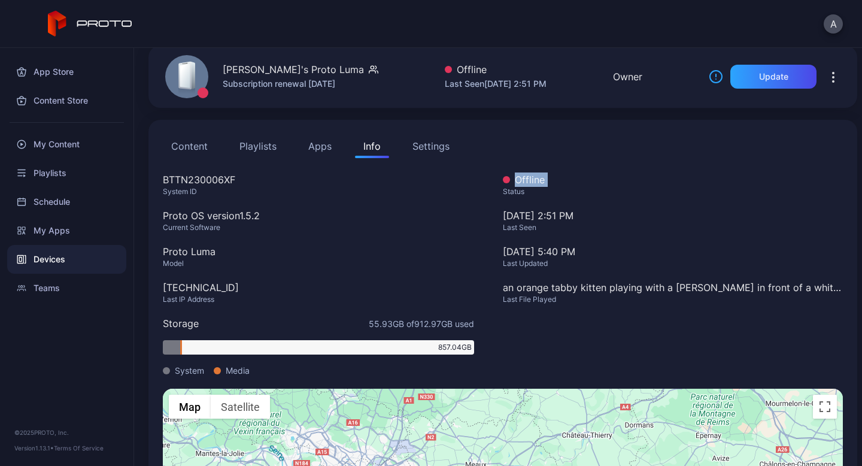
scroll to position [0, 0]
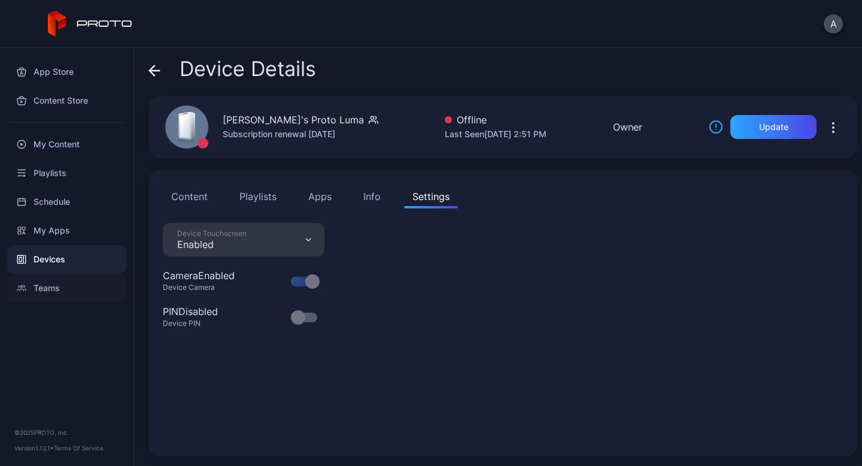
click at [50, 288] on div "Teams" at bounding box center [66, 288] width 119 height 29
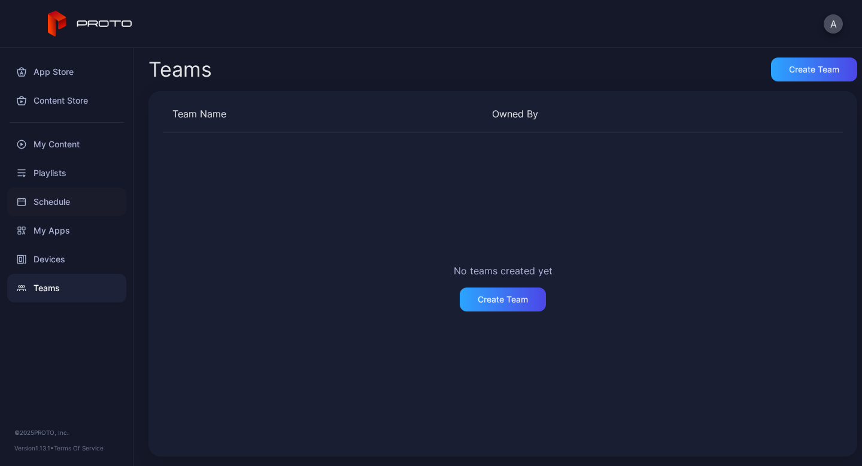
click at [75, 202] on div "Schedule" at bounding box center [66, 201] width 119 height 29
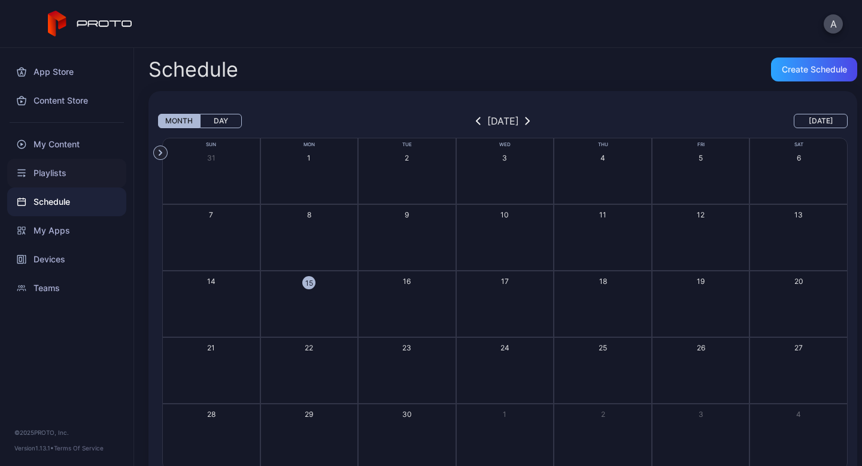
click at [48, 169] on div "Playlists" at bounding box center [66, 173] width 119 height 29
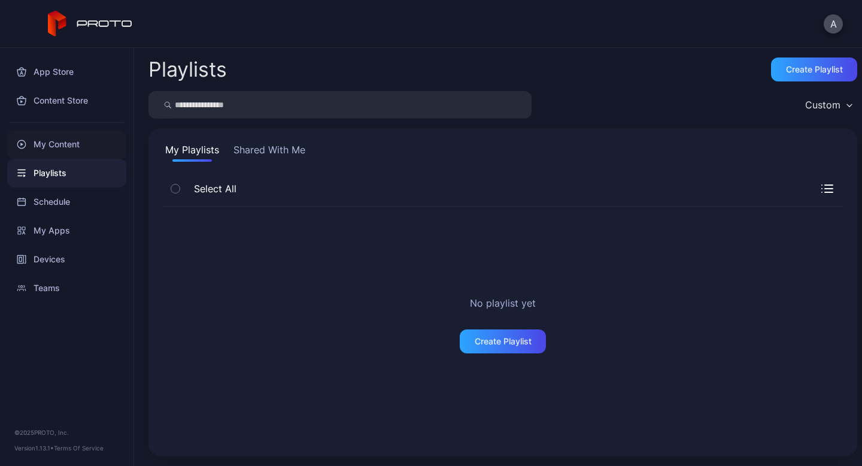
click at [65, 144] on div "My Content" at bounding box center [66, 144] width 119 height 29
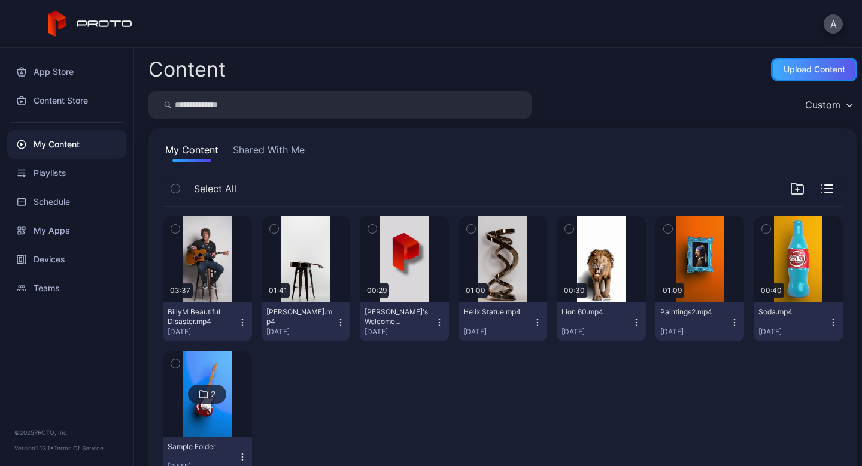
click at [783, 70] on div "Upload Content" at bounding box center [814, 70] width 62 height 10
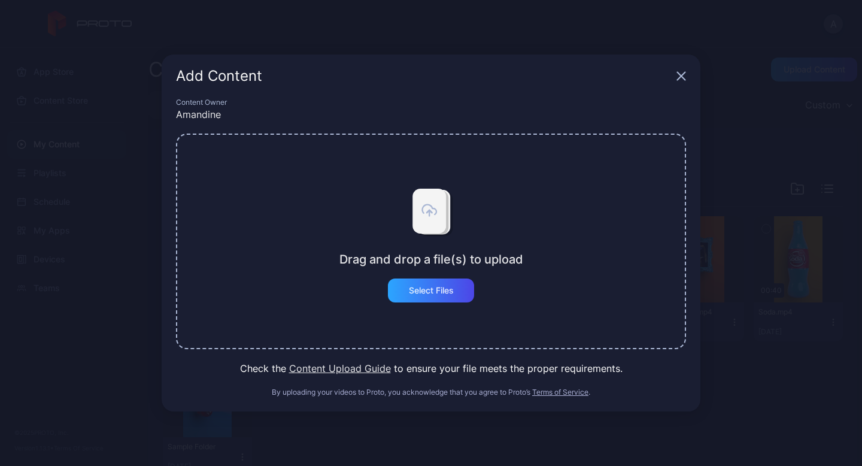
click at [682, 80] on icon "button" at bounding box center [681, 76] width 10 height 10
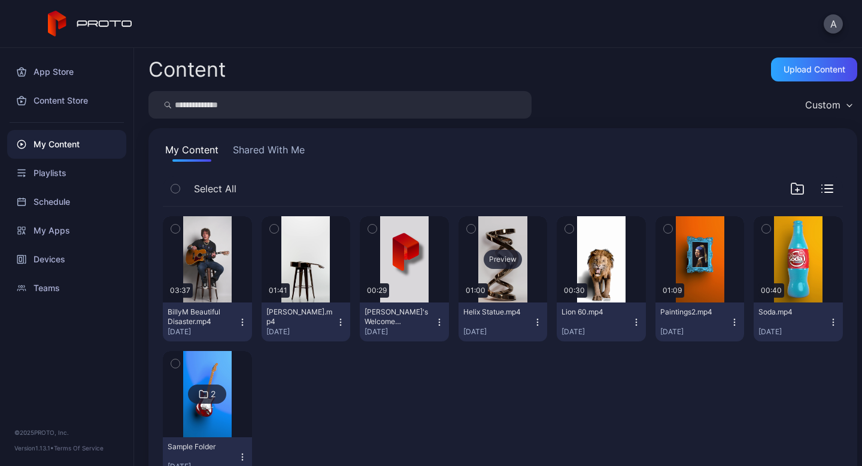
click at [489, 284] on div "Preview" at bounding box center [502, 259] width 89 height 86
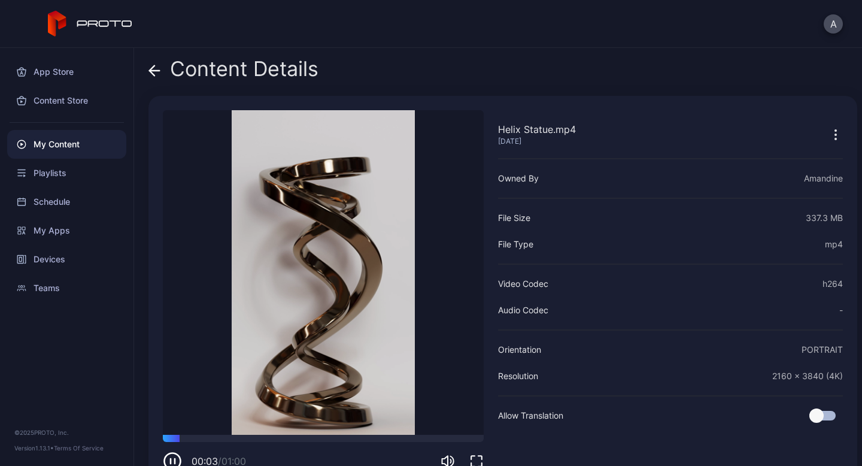
click at [152, 77] on span at bounding box center [154, 68] width 12 height 23
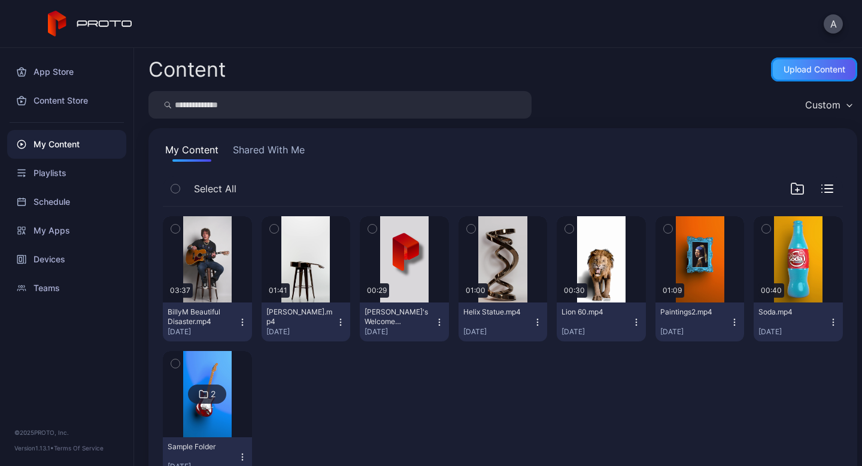
click at [812, 66] on div "Upload Content" at bounding box center [814, 70] width 62 height 10
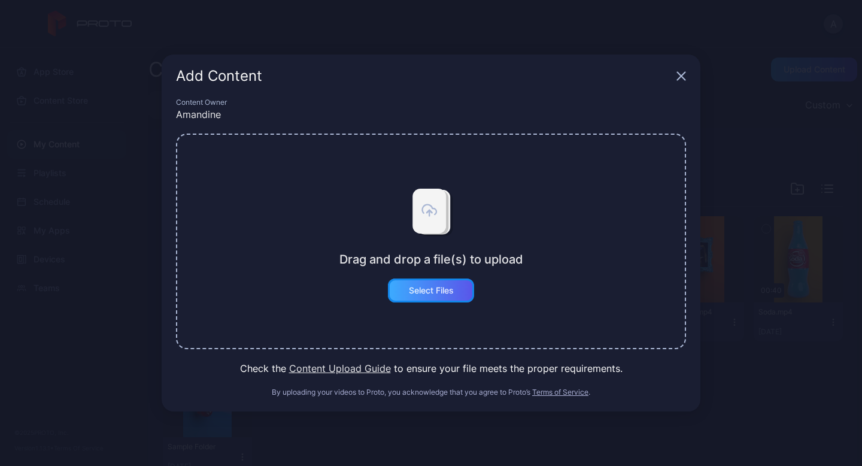
click at [414, 299] on div "Select Files" at bounding box center [431, 290] width 86 height 24
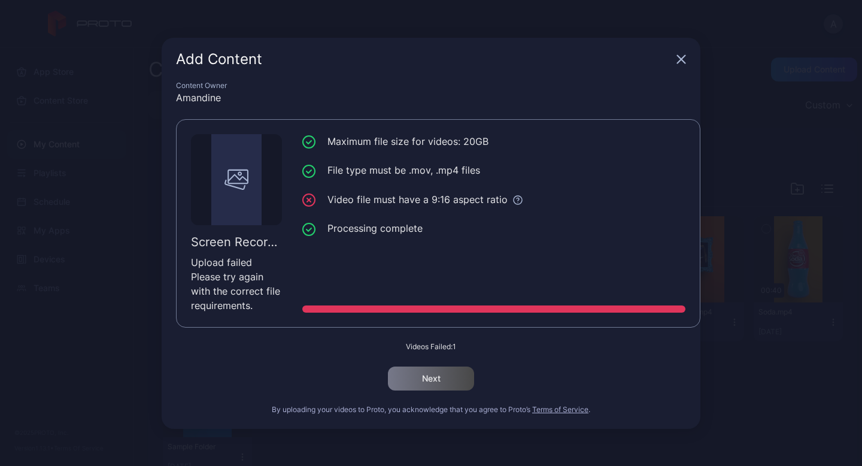
drag, startPoint x: 332, startPoint y: 208, endPoint x: 526, endPoint y: 207, distance: 193.9
click at [526, 207] on ul "Maximum file size for videos: 20GB File type must be .mov, .mp4 files Video fil…" at bounding box center [493, 185] width 383 height 102
click at [309, 201] on icon at bounding box center [308, 199] width 13 height 13
click at [518, 201] on icon at bounding box center [518, 200] width 8 height 8
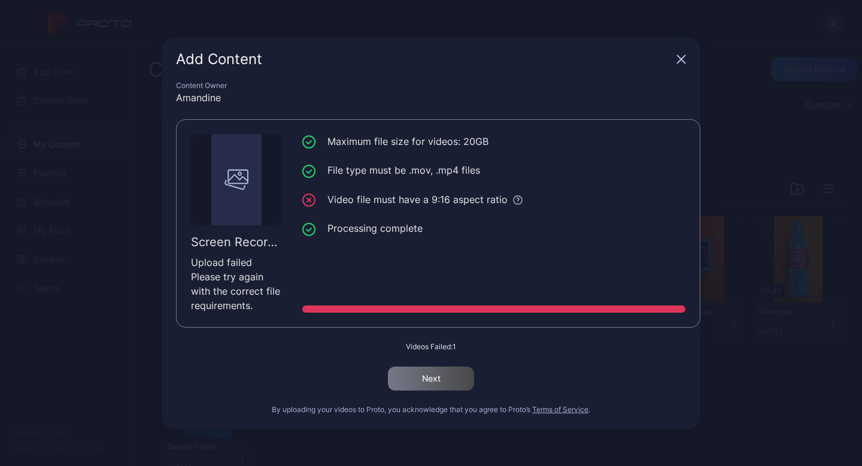
click at [678, 54] on icon "button" at bounding box center [681, 59] width 10 height 10
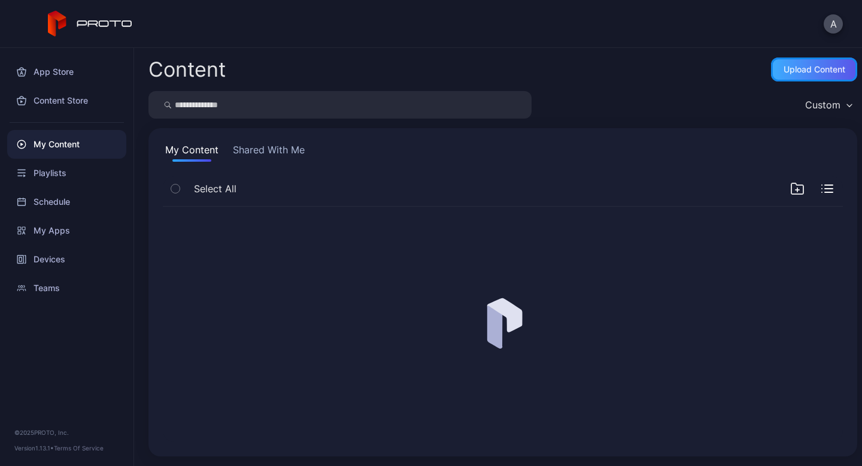
click at [781, 77] on div "Upload Content" at bounding box center [814, 69] width 86 height 24
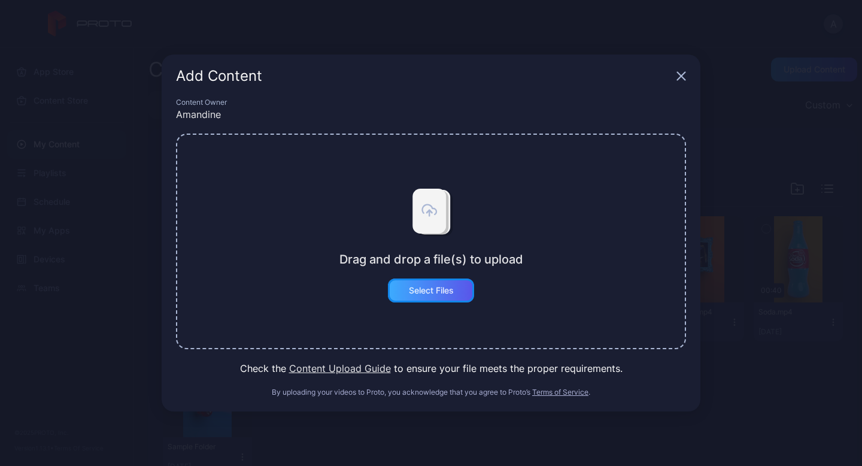
click at [411, 292] on div "Select Files" at bounding box center [431, 291] width 45 height 10
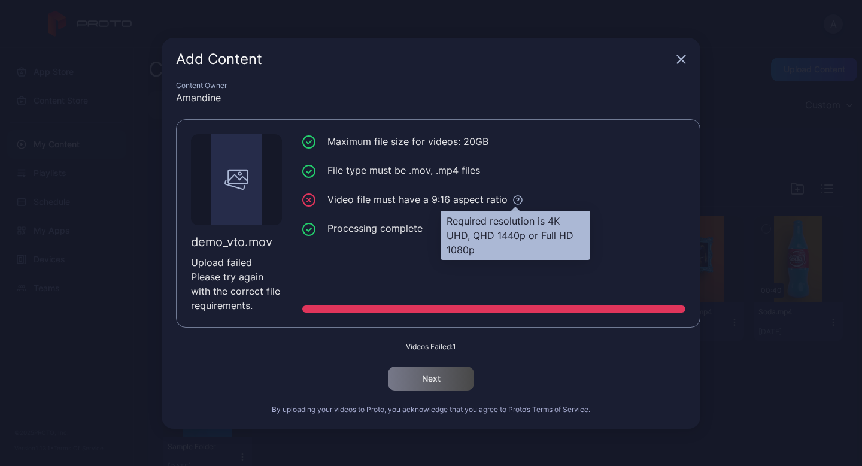
click at [512, 202] on icon at bounding box center [517, 200] width 11 height 11
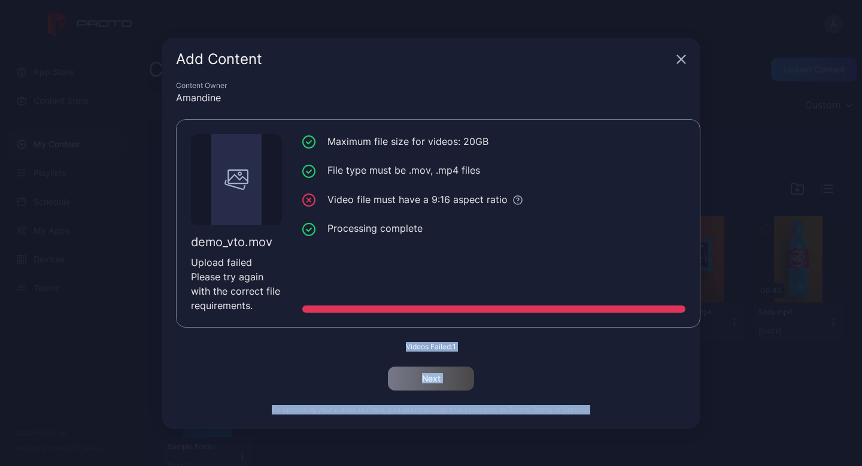
drag, startPoint x: 546, startPoint y: 234, endPoint x: 568, endPoint y: 238, distance: 22.4
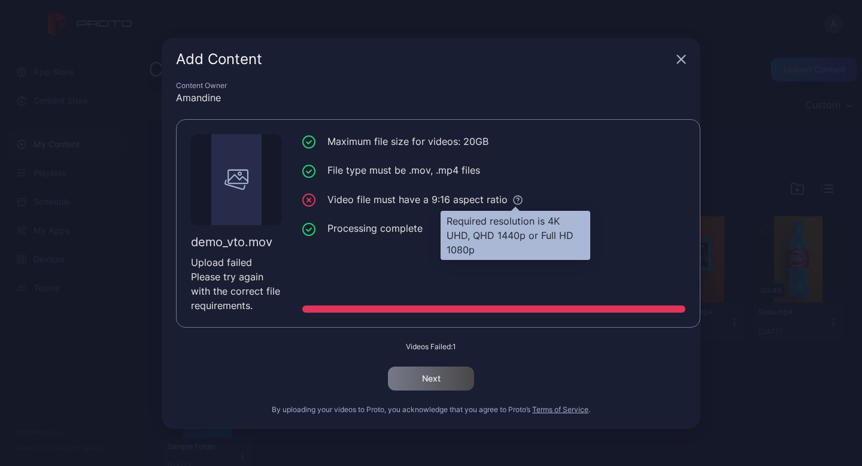
click at [520, 204] on icon at bounding box center [517, 200] width 11 height 11
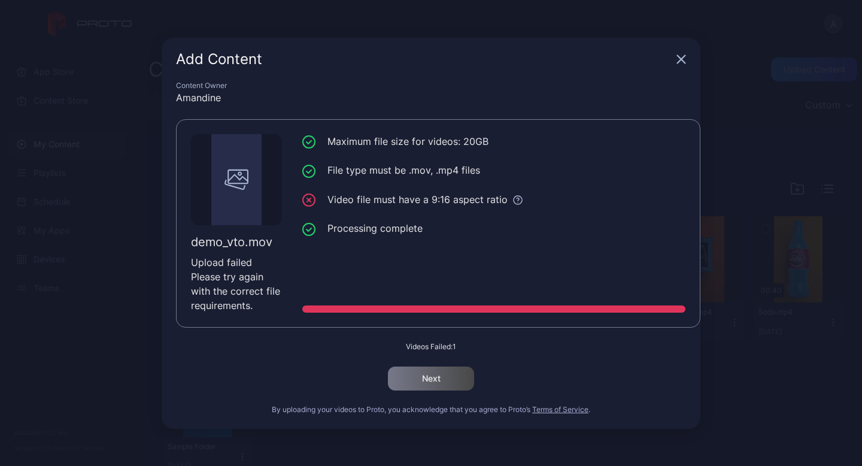
click at [685, 56] on icon "button" at bounding box center [682, 59] width 8 height 8
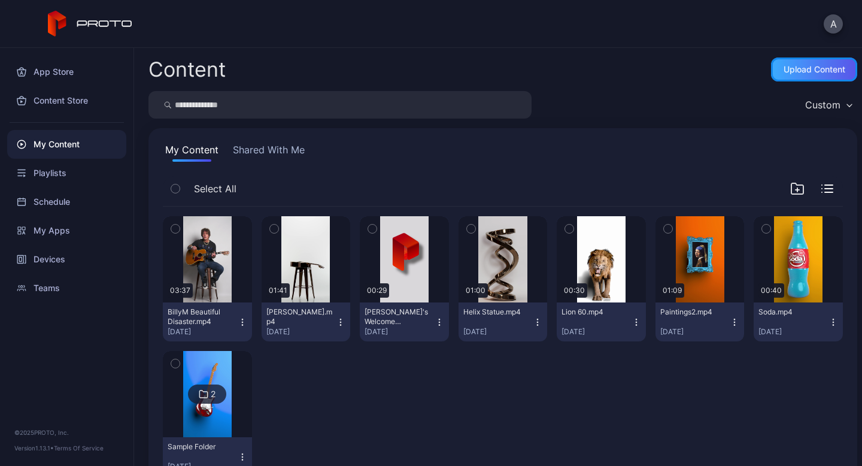
click at [813, 73] on div "Upload Content" at bounding box center [814, 70] width 62 height 10
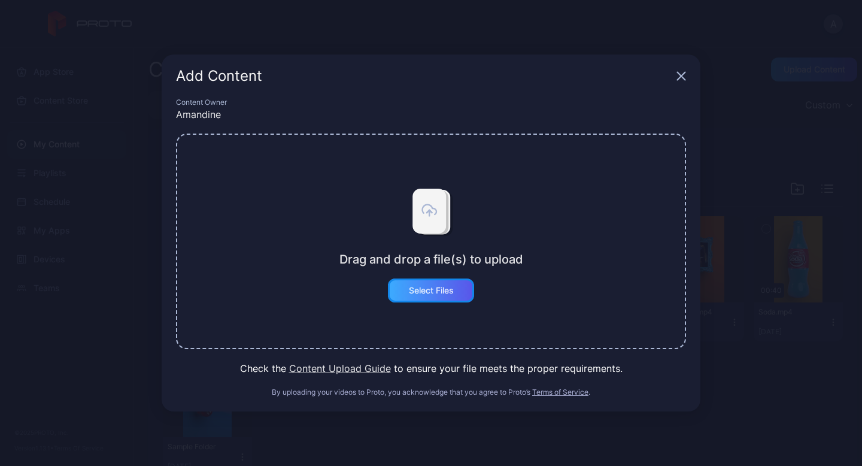
click at [430, 291] on div "Select Files" at bounding box center [431, 291] width 45 height 10
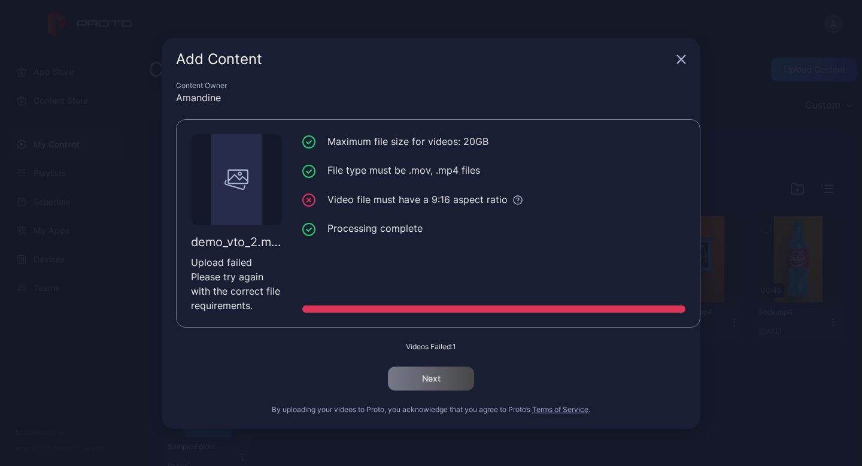
click at [679, 60] on icon "button" at bounding box center [682, 59] width 8 height 8
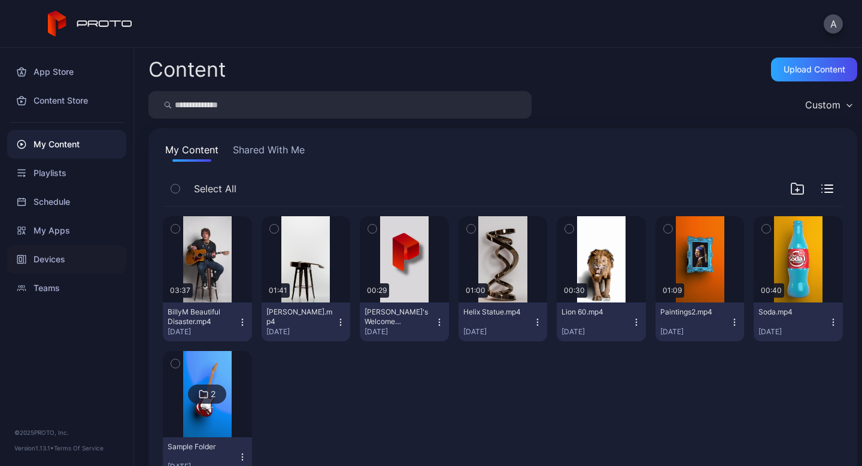
click at [59, 257] on div "Devices" at bounding box center [66, 259] width 119 height 29
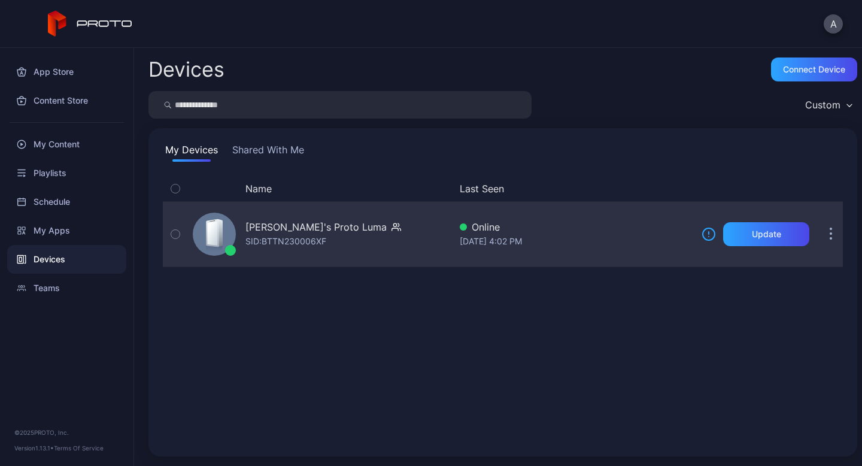
click at [176, 239] on icon "button" at bounding box center [175, 233] width 8 height 13
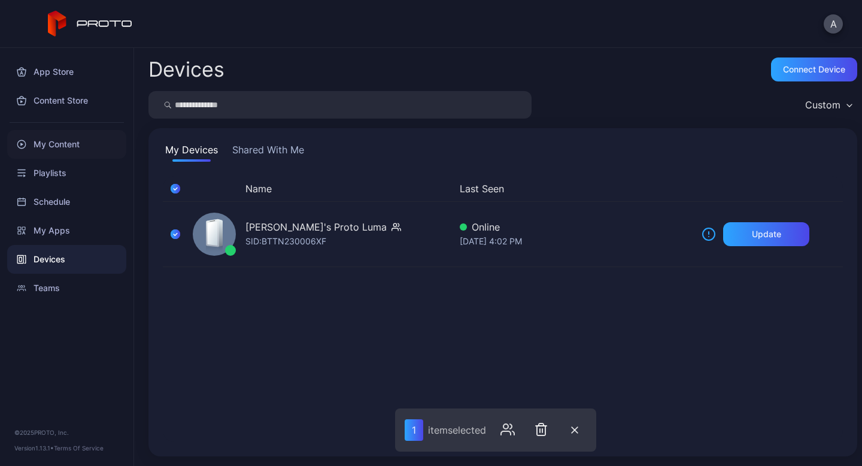
click at [63, 147] on div "My Content" at bounding box center [66, 144] width 119 height 29
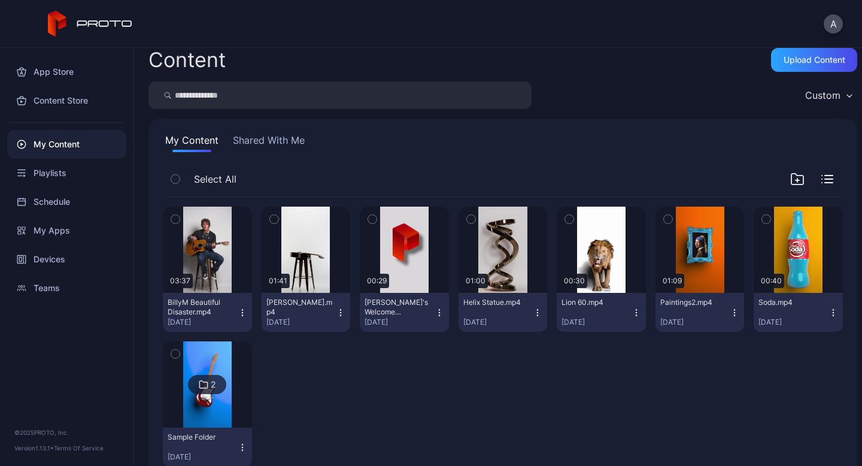
scroll to position [41, 0]
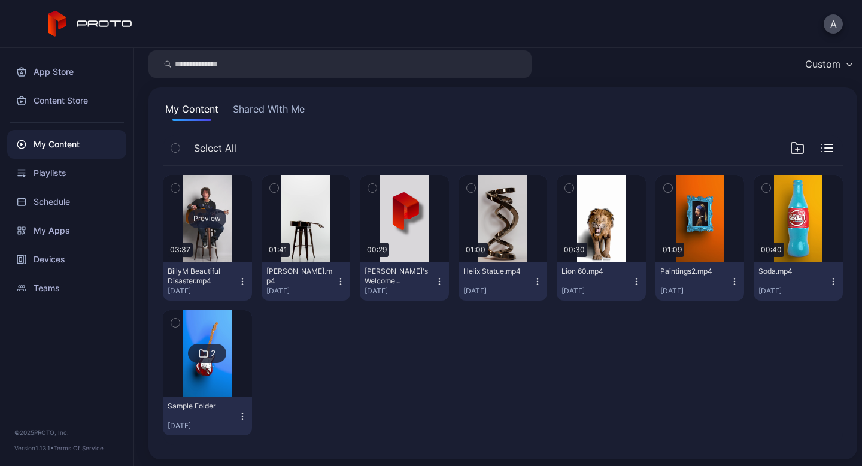
click at [202, 211] on div "Preview" at bounding box center [207, 218] width 38 height 19
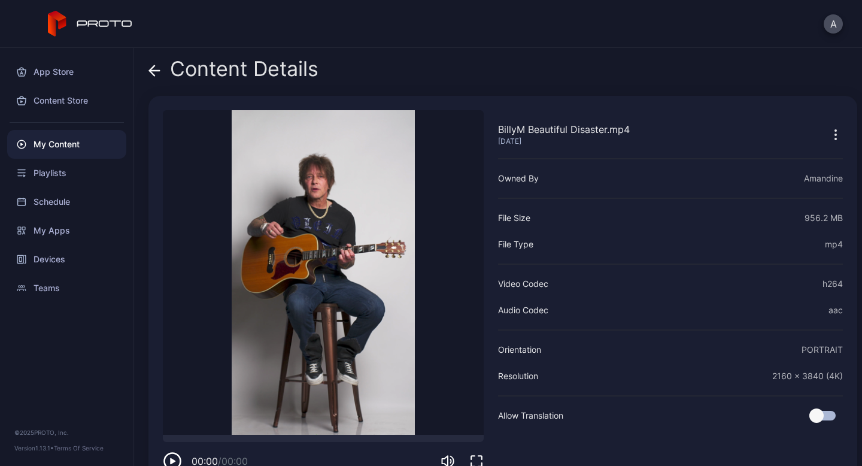
scroll to position [29, 0]
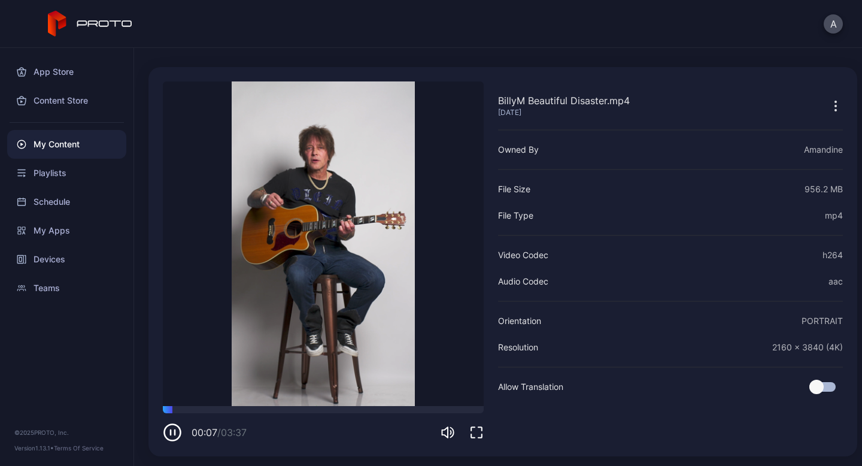
click at [173, 56] on div "Content Details" at bounding box center [233, 43] width 170 height 29
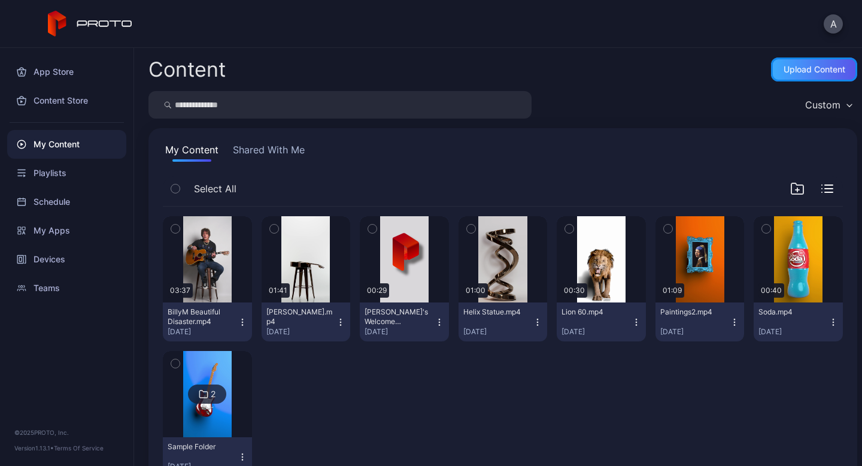
click at [789, 68] on div "Upload Content" at bounding box center [814, 70] width 62 height 10
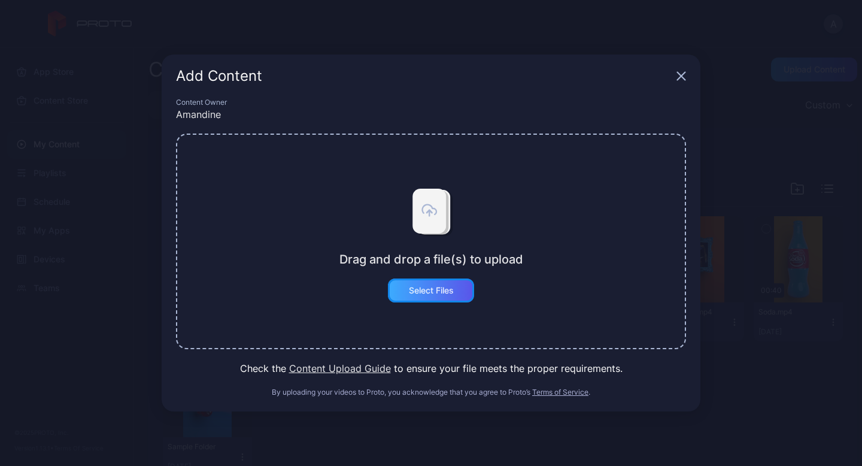
click at [451, 296] on div "Select Files" at bounding box center [431, 290] width 86 height 24
click at [432, 293] on button "Select Files" at bounding box center [431, 290] width 86 height 24
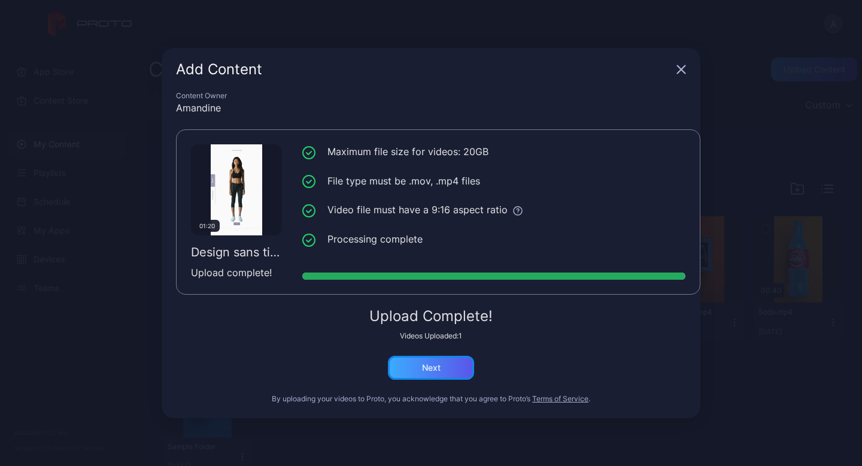
click at [418, 372] on div "Next" at bounding box center [431, 368] width 86 height 24
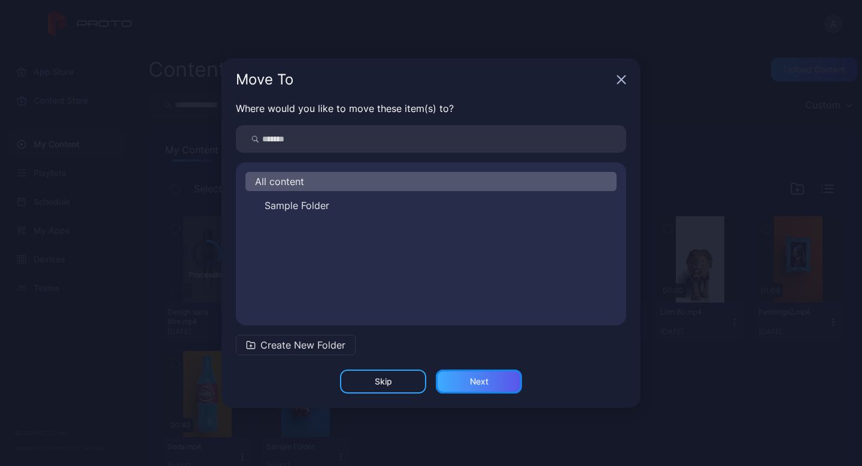
click at [493, 383] on div "Next" at bounding box center [479, 381] width 86 height 24
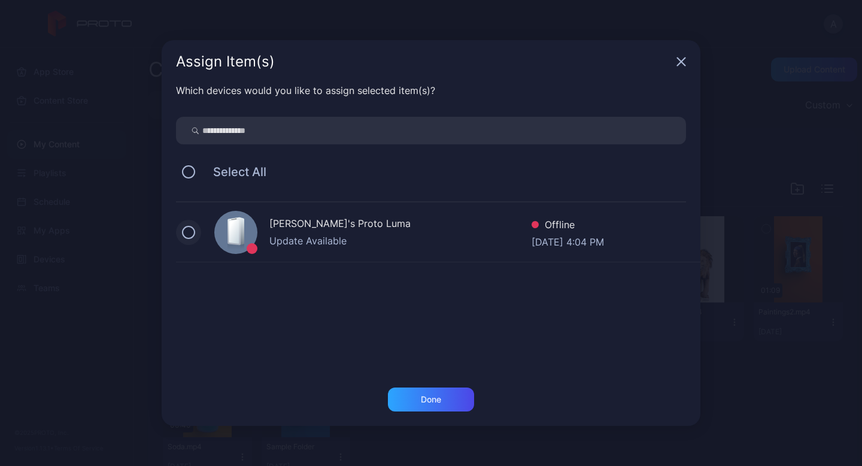
click at [187, 233] on button at bounding box center [188, 232] width 13 height 13
click at [408, 403] on div "Done" at bounding box center [431, 399] width 86 height 24
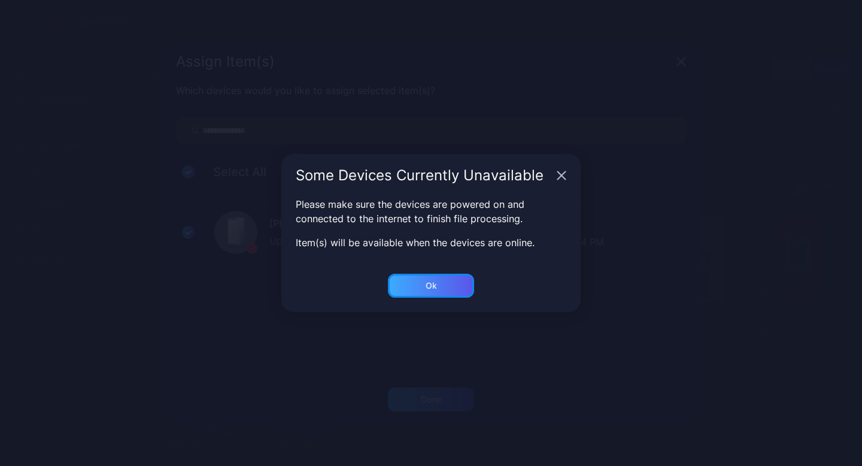
click at [428, 291] on div "Ok" at bounding box center [431, 286] width 86 height 24
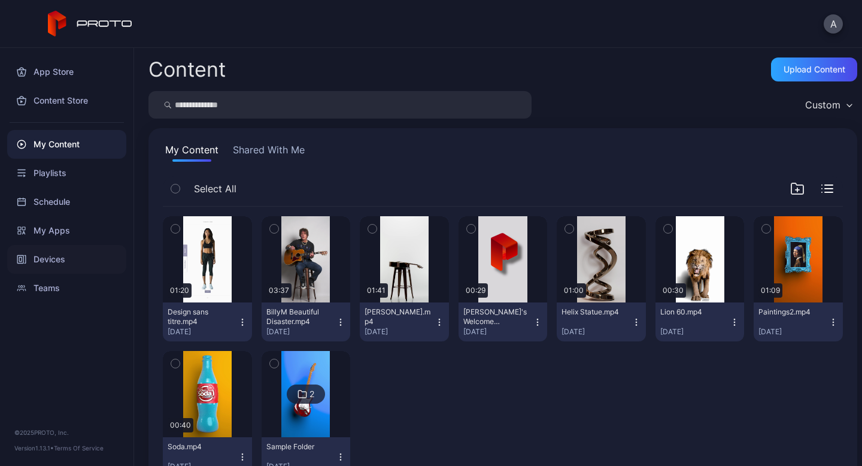
click at [51, 250] on div "Devices" at bounding box center [66, 259] width 119 height 29
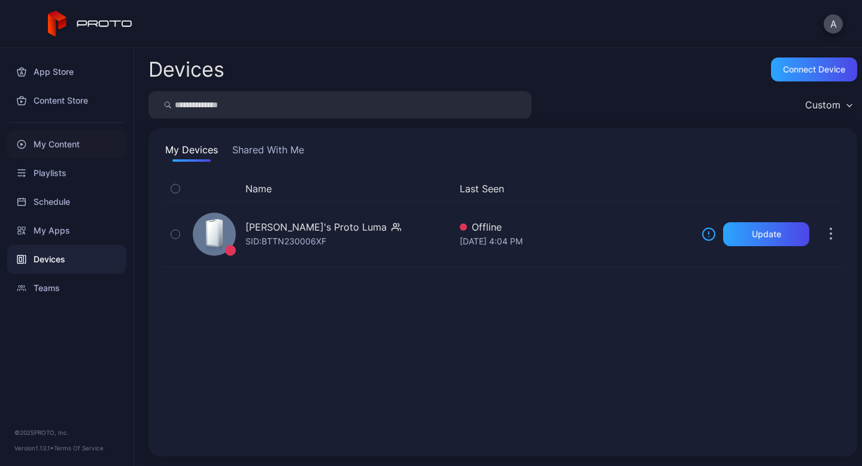
click at [51, 146] on div "My Content" at bounding box center [66, 144] width 119 height 29
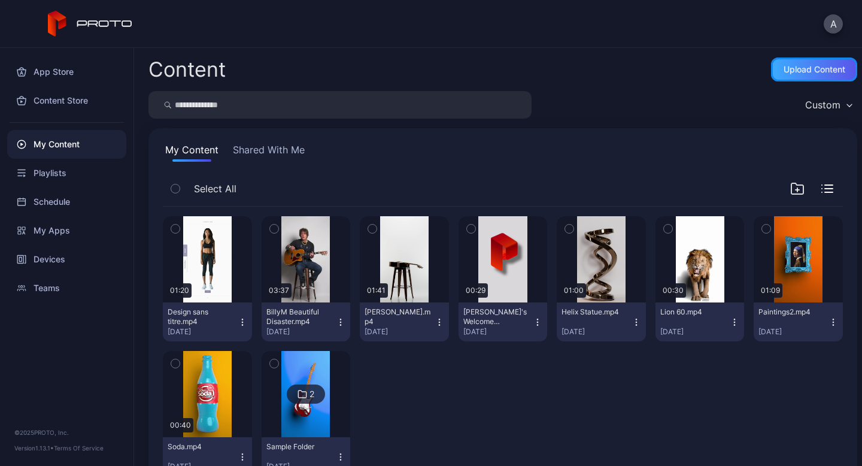
click at [780, 61] on div "Upload Content" at bounding box center [814, 69] width 86 height 24
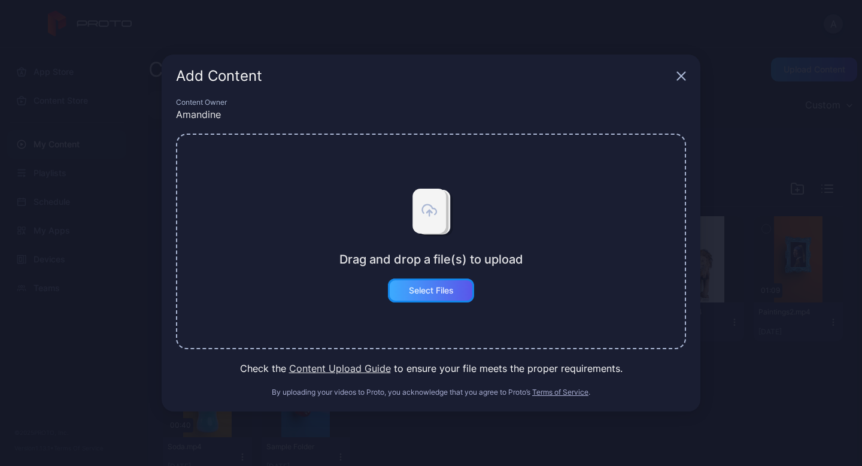
click at [439, 294] on div "Select Files" at bounding box center [431, 291] width 45 height 10
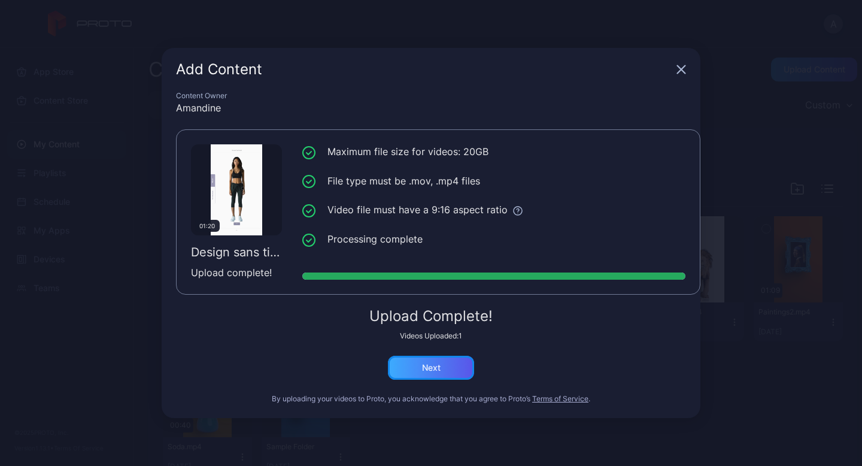
click at [408, 369] on div "Next" at bounding box center [431, 368] width 86 height 24
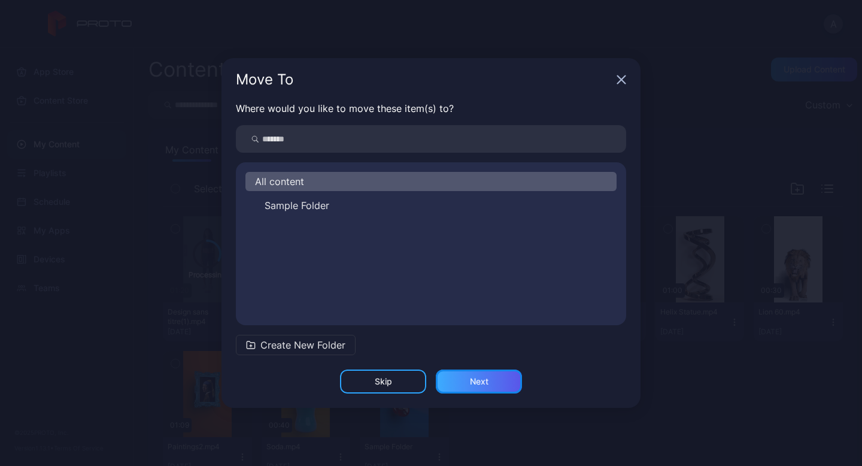
click at [481, 385] on div "Next" at bounding box center [479, 381] width 19 height 10
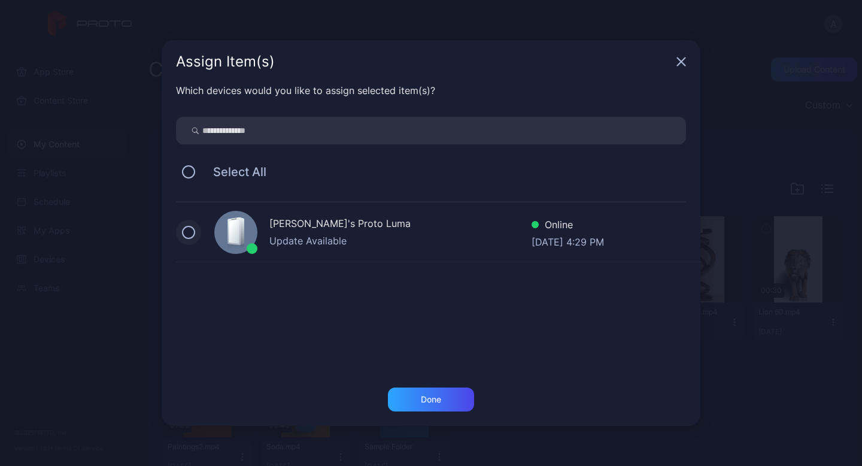
click at [193, 233] on button at bounding box center [188, 232] width 13 height 13
click at [437, 399] on div "Done" at bounding box center [431, 399] width 20 height 10
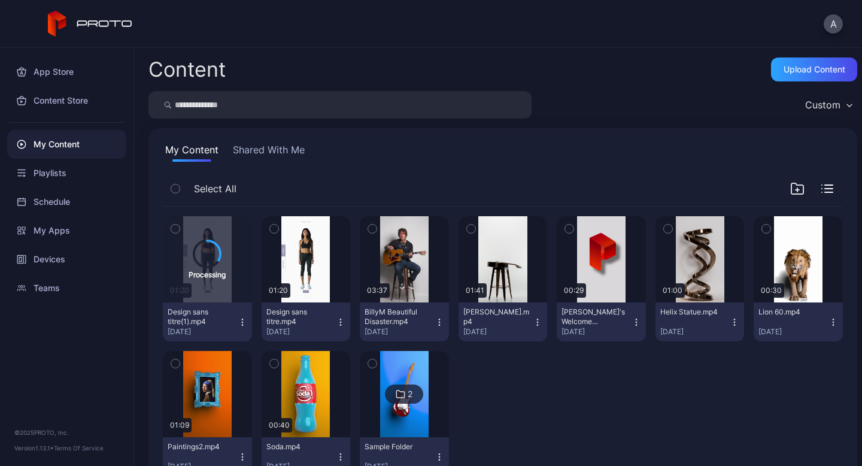
click at [340, 322] on icon "button" at bounding box center [340, 321] width 1 height 1
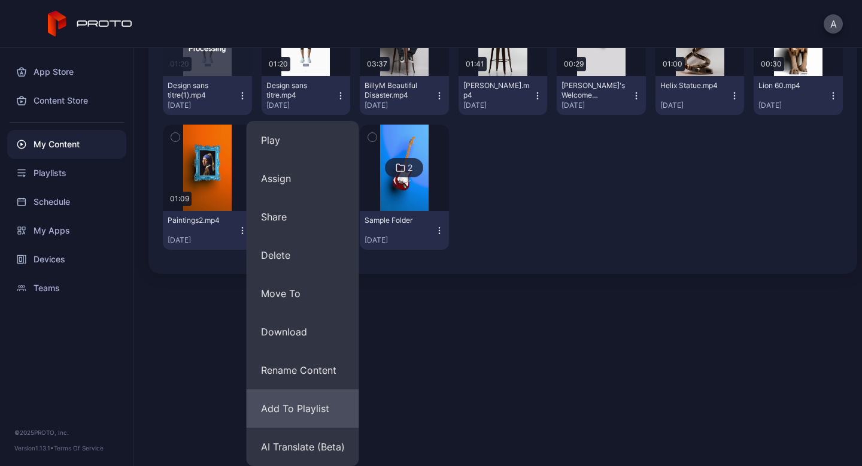
scroll to position [52, 0]
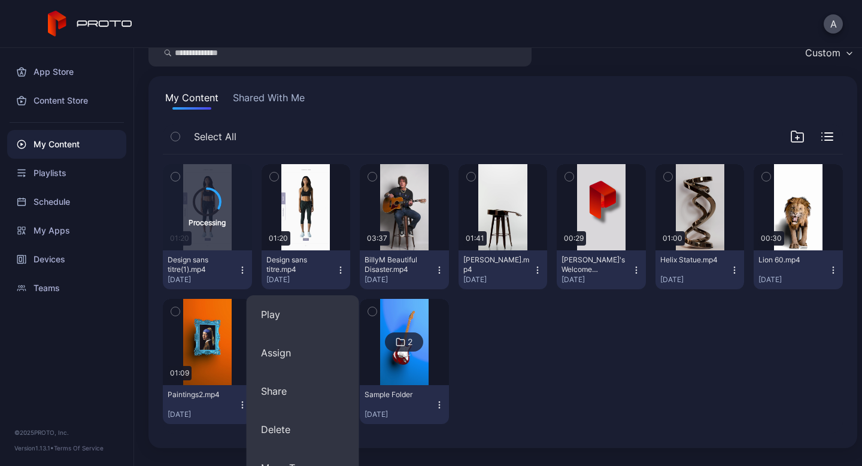
click at [306, 265] on div "Design sans titre.mp4" at bounding box center [299, 264] width 66 height 19
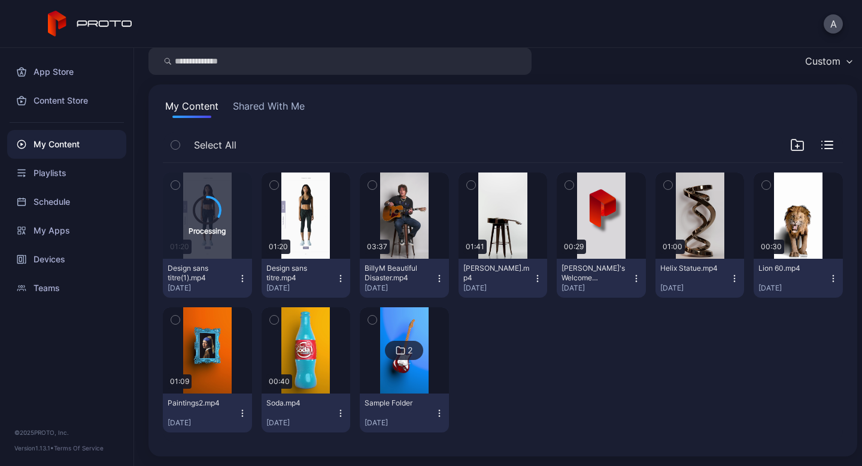
click at [336, 276] on icon "button" at bounding box center [341, 279] width 10 height 10
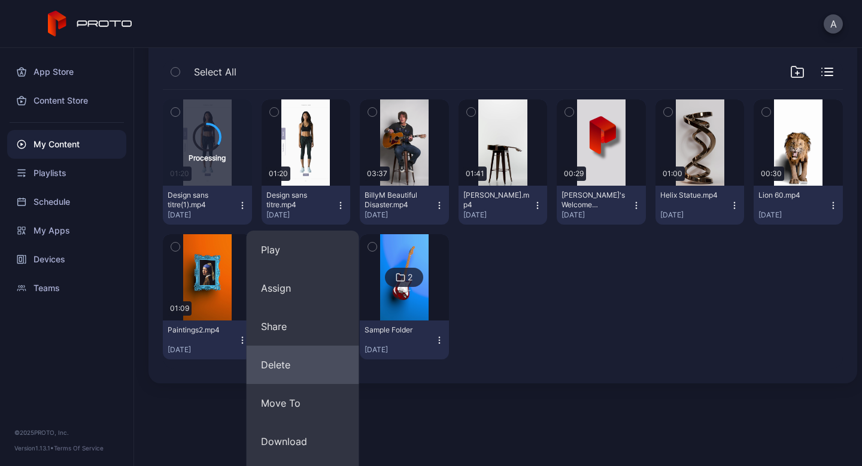
scroll to position [132, 0]
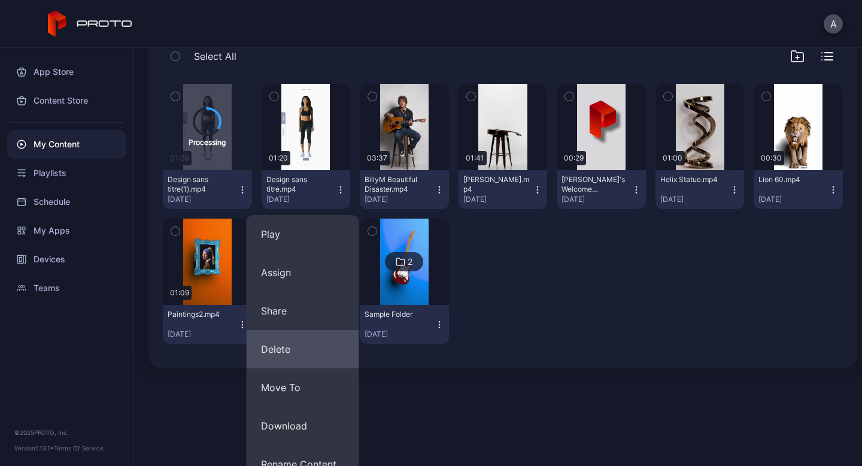
click at [295, 357] on button "Delete" at bounding box center [303, 349] width 113 height 38
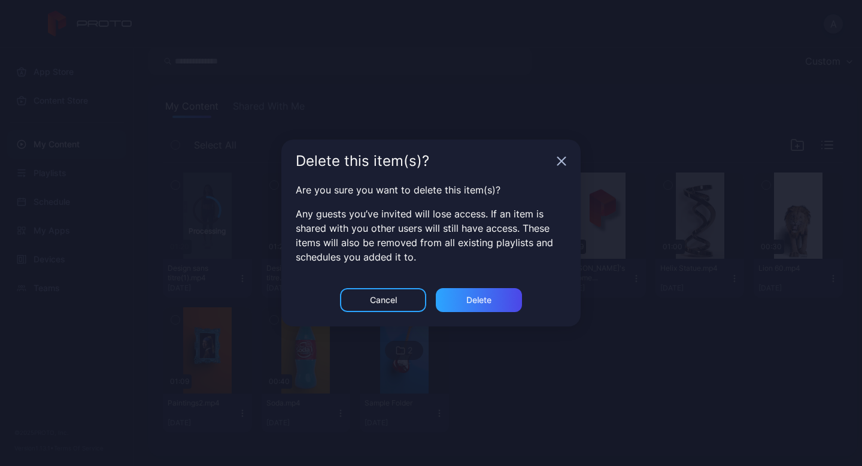
scroll to position [44, 0]
click at [478, 302] on div "Delete" at bounding box center [478, 300] width 25 height 10
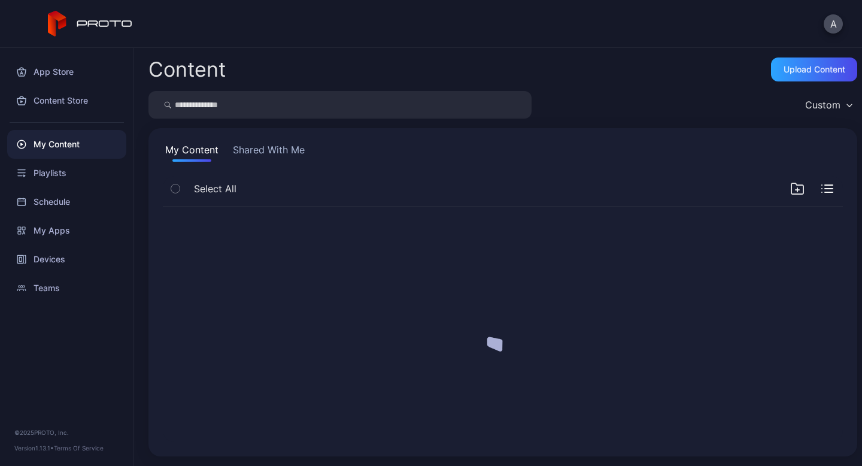
scroll to position [0, 0]
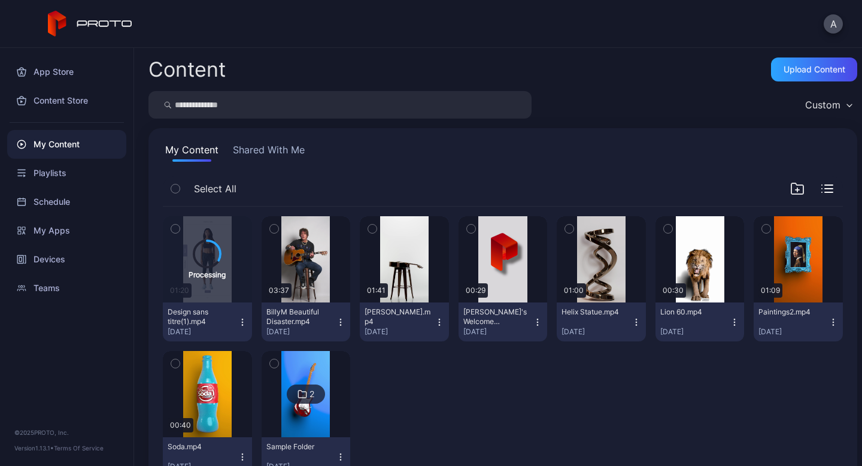
click at [234, 325] on div "Design sans titre(1).mp4 [DATE]" at bounding box center [203, 321] width 70 height 29
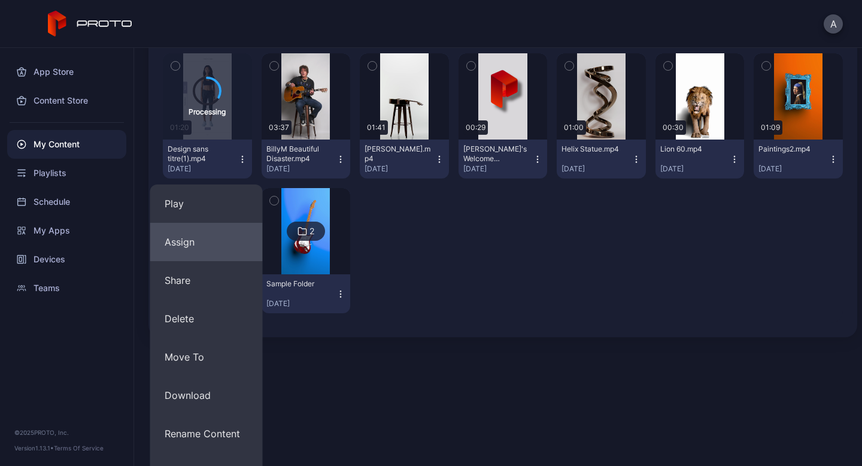
scroll to position [188, 0]
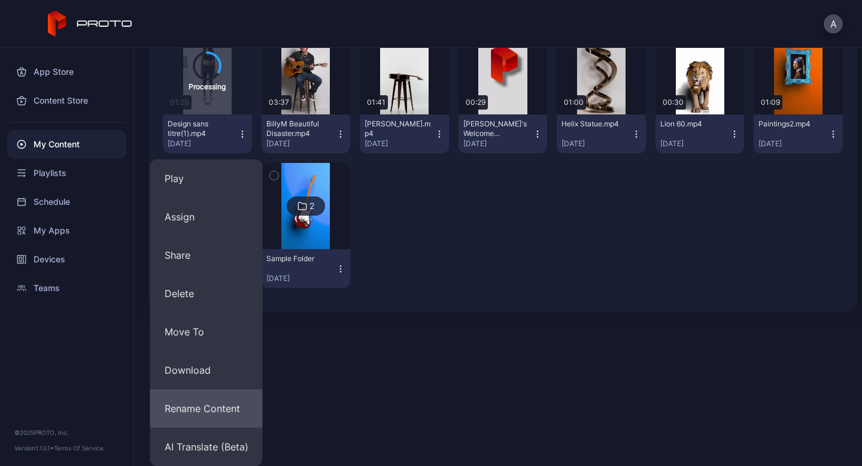
click at [208, 407] on button "Rename Content" at bounding box center [206, 408] width 113 height 38
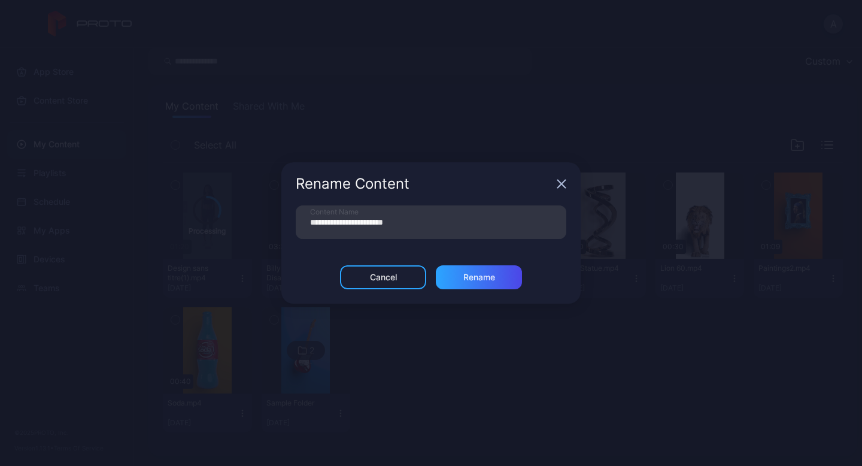
scroll to position [44, 0]
drag, startPoint x: 387, startPoint y: 223, endPoint x: 237, endPoint y: 223, distance: 149.6
click at [237, 223] on div "**********" at bounding box center [431, 233] width 862 height 466
type input "*******"
click at [484, 287] on div "Rename" at bounding box center [479, 277] width 86 height 24
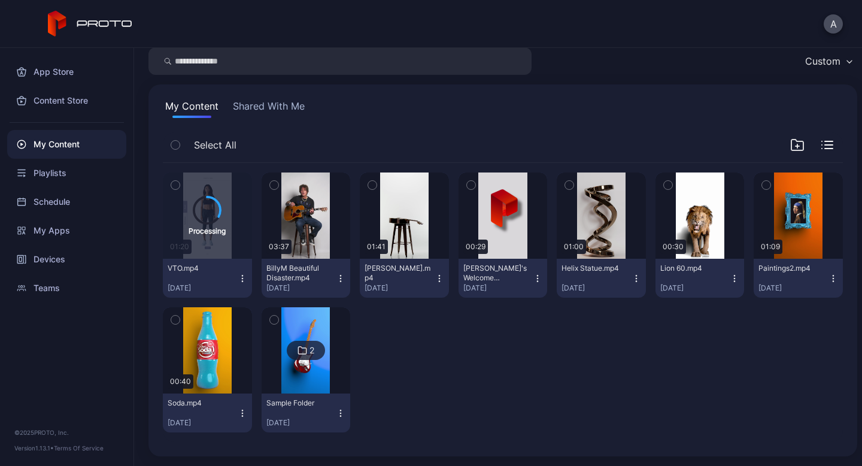
click at [238, 281] on icon "button" at bounding box center [243, 279] width 10 height 10
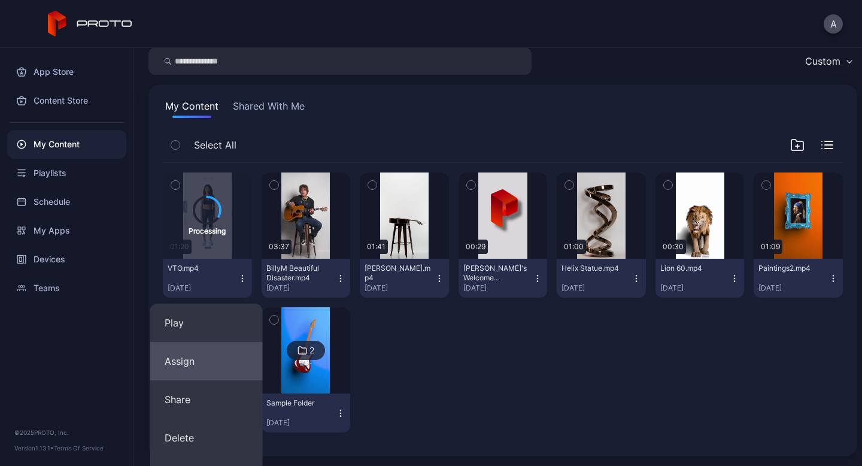
scroll to position [96, 0]
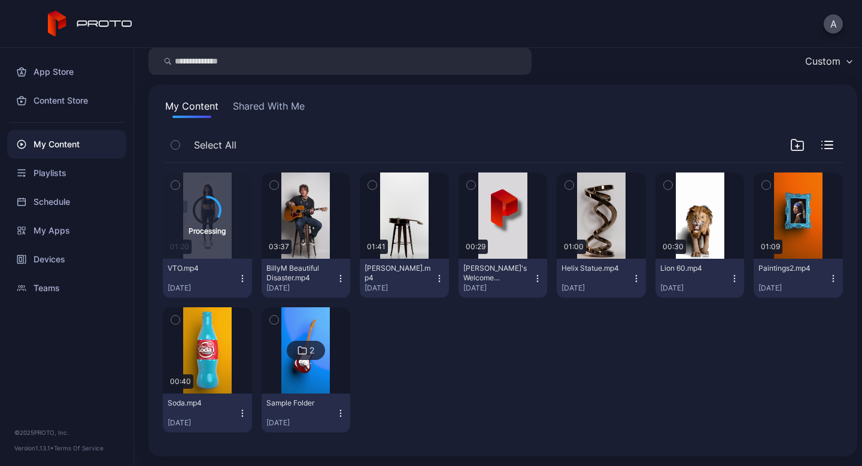
click at [506, 284] on div "Processing 01:20 VTO.mp4 [DATE] Preview 03:37 BillyM Beautiful Disaster.mp4 [DA…" at bounding box center [503, 302] width 680 height 279
click at [339, 274] on icon "button" at bounding box center [341, 279] width 10 height 10
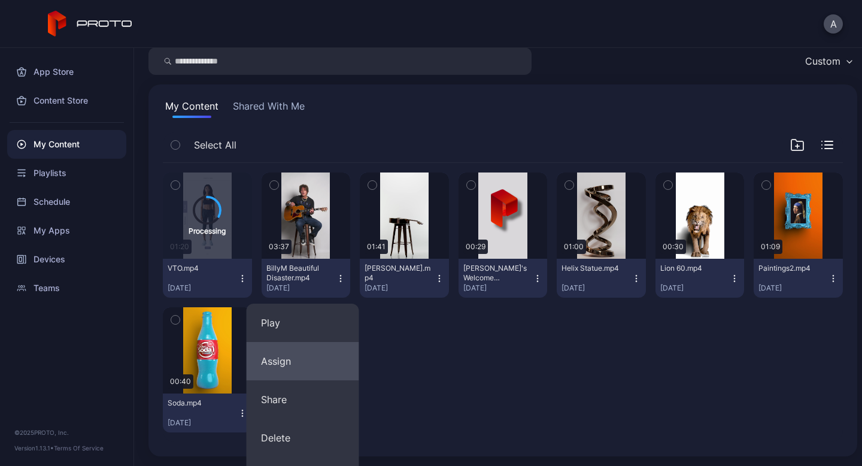
click at [306, 362] on button "Assign" at bounding box center [303, 361] width 113 height 38
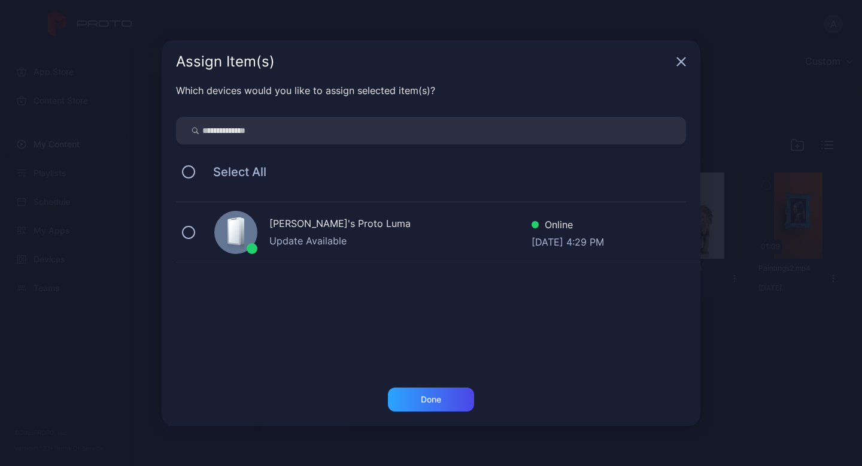
click at [684, 58] on icon "button" at bounding box center [682, 62] width 8 height 8
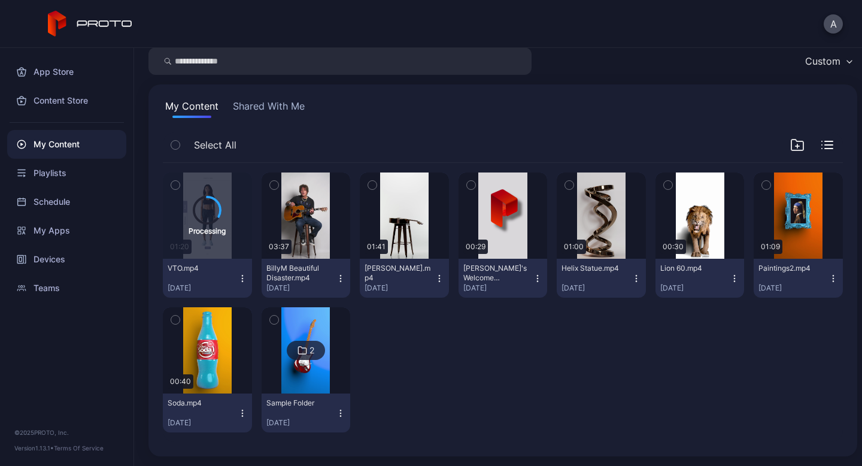
click at [338, 277] on icon "button" at bounding box center [341, 279] width 10 height 10
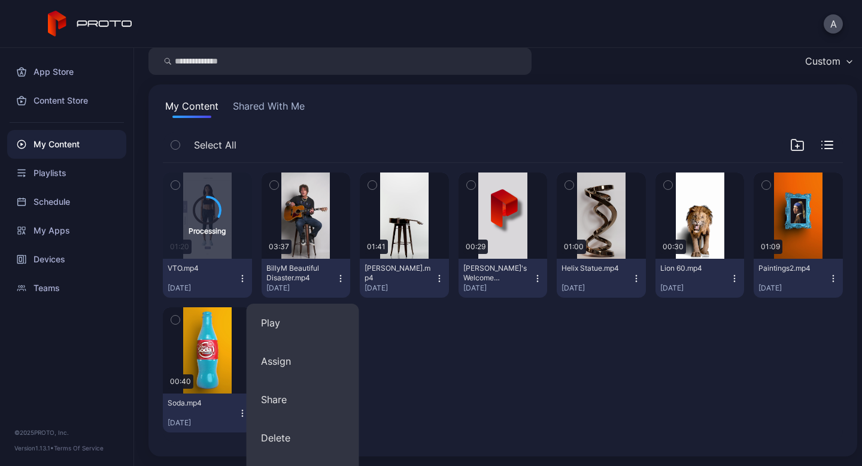
click at [511, 356] on div "Processing 01:20 VTO.mp4 [DATE] Preview 03:37 BillyM Beautiful Disaster.mp4 [DA…" at bounding box center [503, 302] width 680 height 279
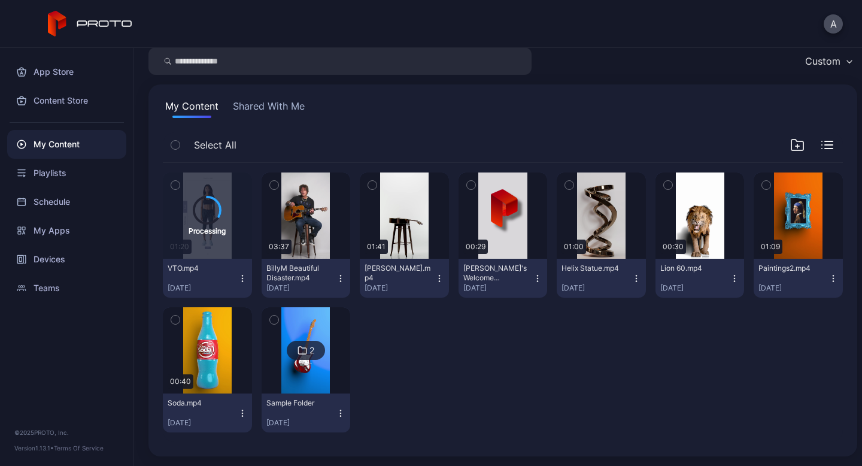
click at [730, 275] on icon "button" at bounding box center [735, 279] width 10 height 10
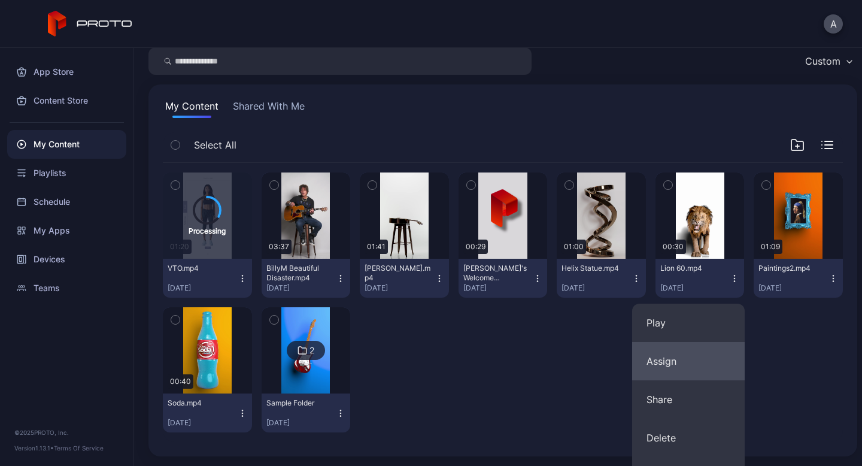
click at [679, 358] on button "Assign" at bounding box center [688, 361] width 113 height 38
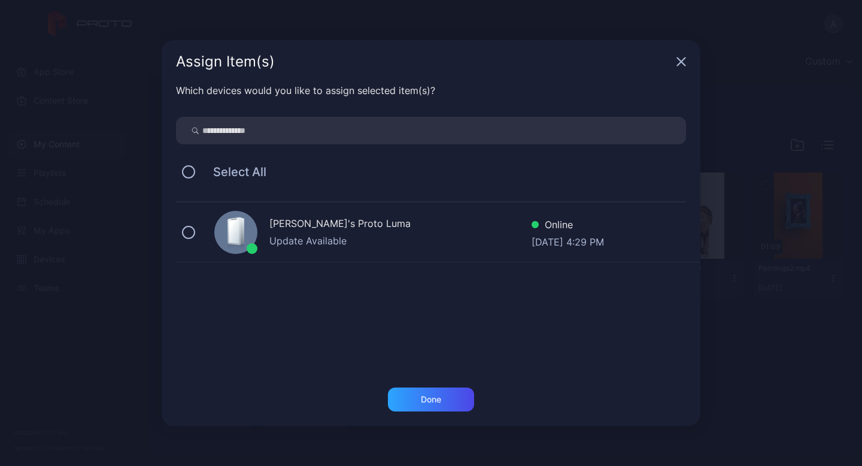
click at [184, 225] on div "[PERSON_NAME]'s Proto Luma Update Available Online [DATE] 4:29 PM" at bounding box center [438, 232] width 524 height 60
click at [196, 172] on div "Select All" at bounding box center [431, 171] width 510 height 25
click at [184, 172] on icon at bounding box center [188, 171] width 13 height 13
click at [680, 59] on icon "button" at bounding box center [681, 62] width 10 height 10
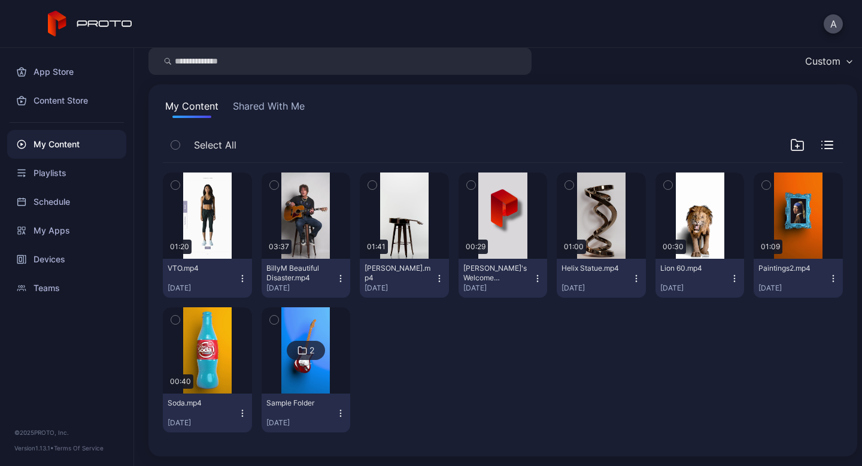
click at [225, 270] on div "VTO.mp4" at bounding box center [201, 268] width 66 height 10
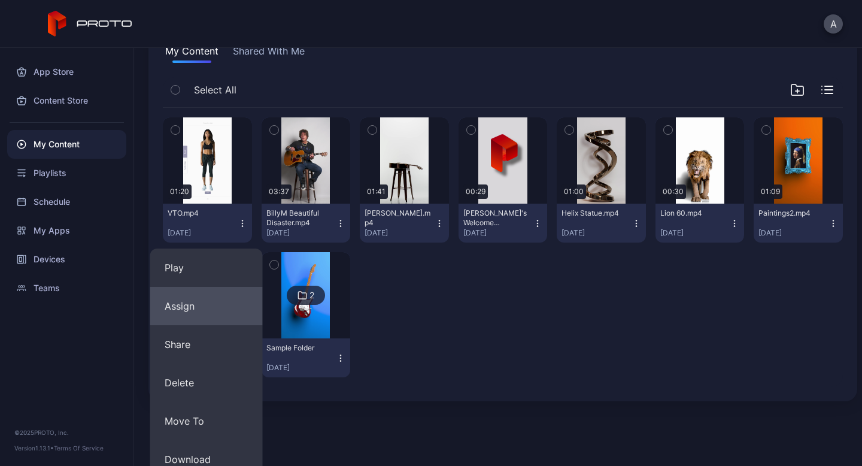
scroll to position [105, 0]
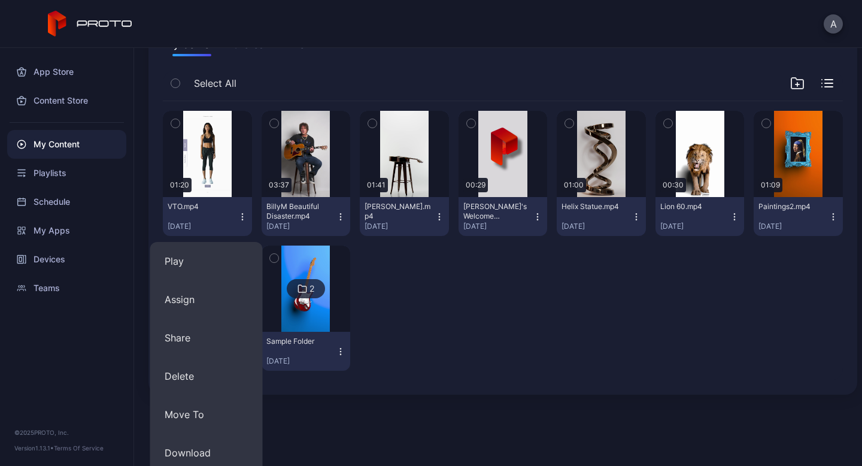
click at [564, 347] on div "Preview 01:20 VTO.mp4 [DATE] Preview 03:37 BillyM Beautiful Disaster.mp4 [DATE]…" at bounding box center [503, 240] width 680 height 279
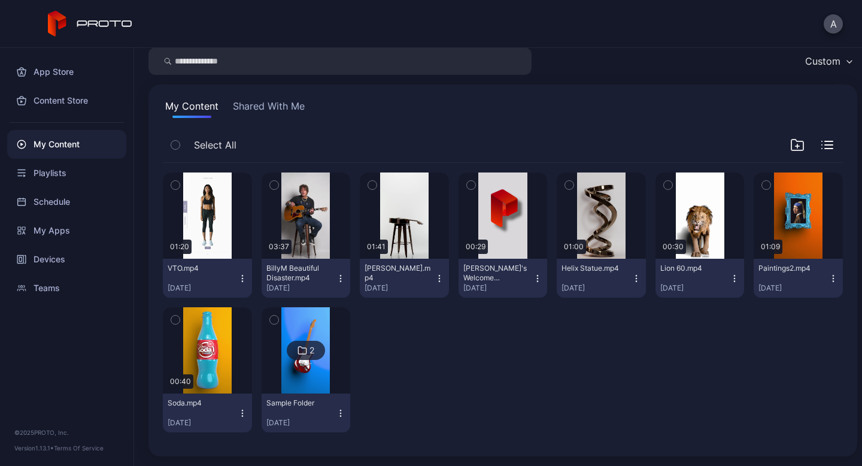
click at [240, 281] on icon "button" at bounding box center [243, 279] width 10 height 10
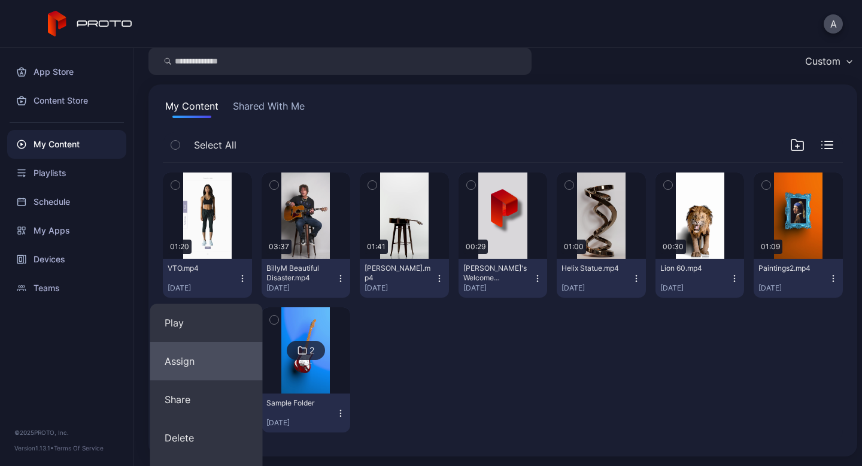
click at [204, 362] on button "Assign" at bounding box center [206, 361] width 113 height 38
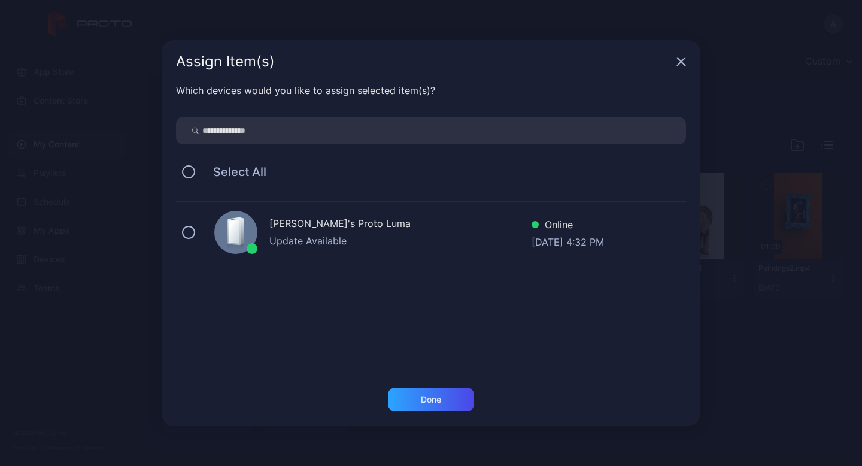
click at [193, 237] on div "[PERSON_NAME]'s Proto Luma Update Available Online [DATE] 4:32 PM" at bounding box center [438, 232] width 524 height 60
click at [420, 402] on div "Done" at bounding box center [431, 399] width 86 height 24
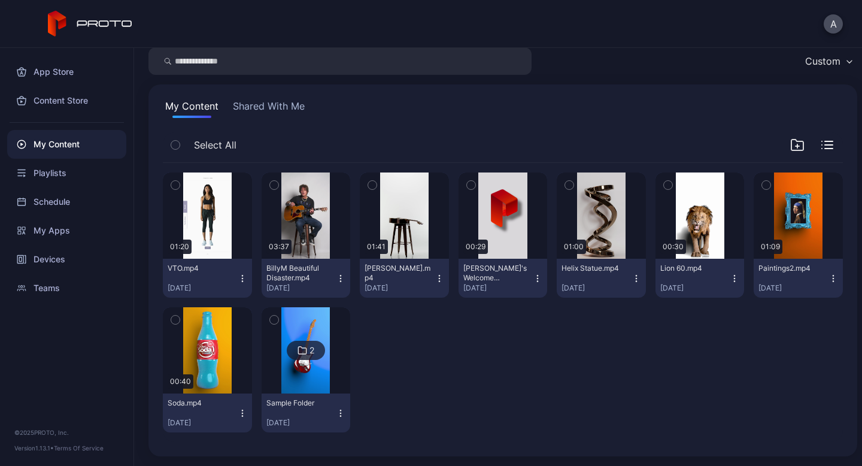
click at [238, 274] on icon "button" at bounding box center [243, 279] width 10 height 10
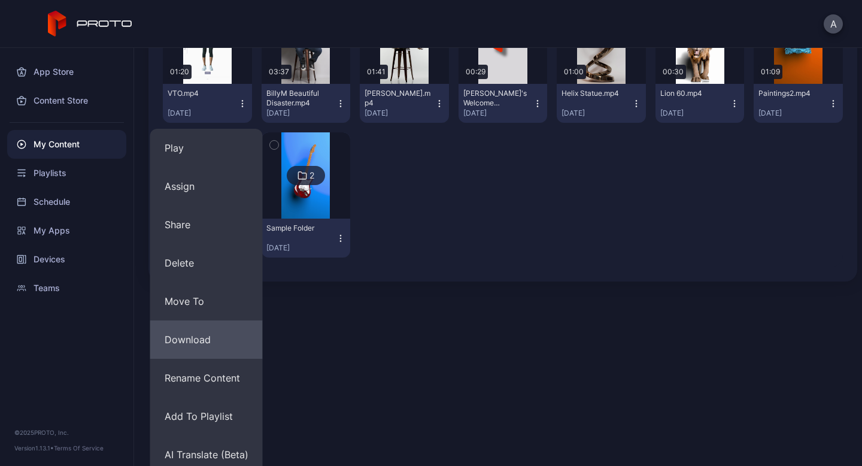
scroll to position [226, 0]
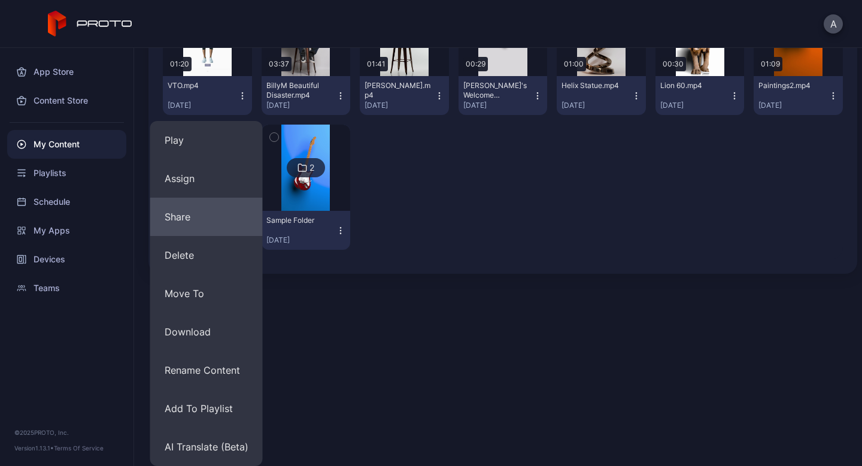
click at [185, 215] on button "Share" at bounding box center [206, 217] width 113 height 38
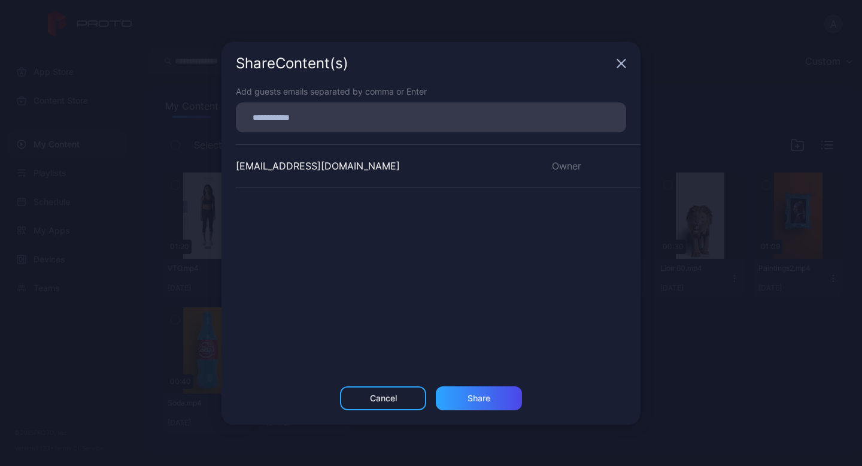
click at [605, 63] on div "Share Content (s)" at bounding box center [424, 63] width 376 height 14
click at [622, 65] on icon "button" at bounding box center [622, 63] width 8 height 8
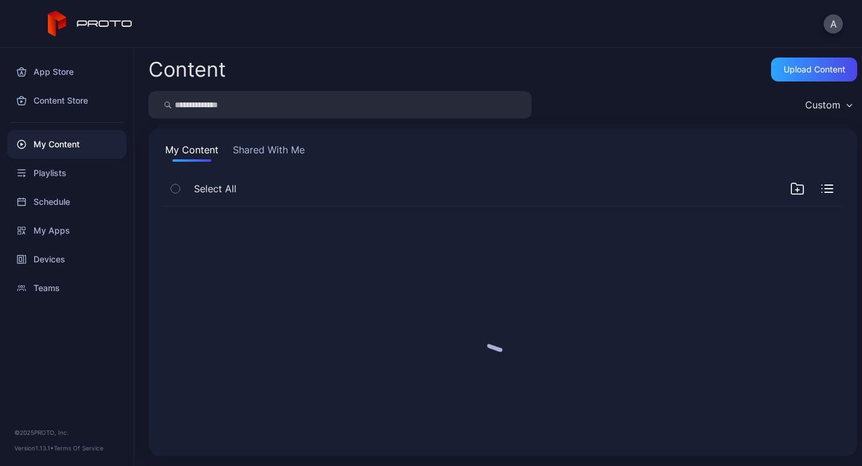
scroll to position [0, 0]
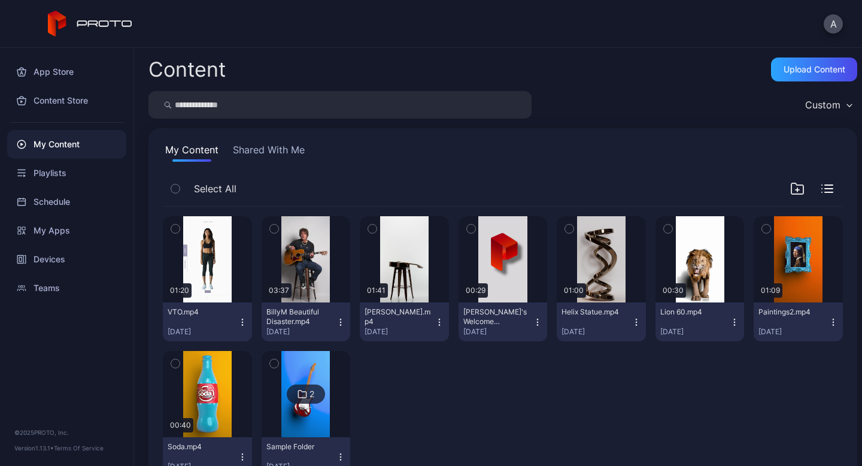
click at [239, 321] on icon "button" at bounding box center [243, 322] width 10 height 10
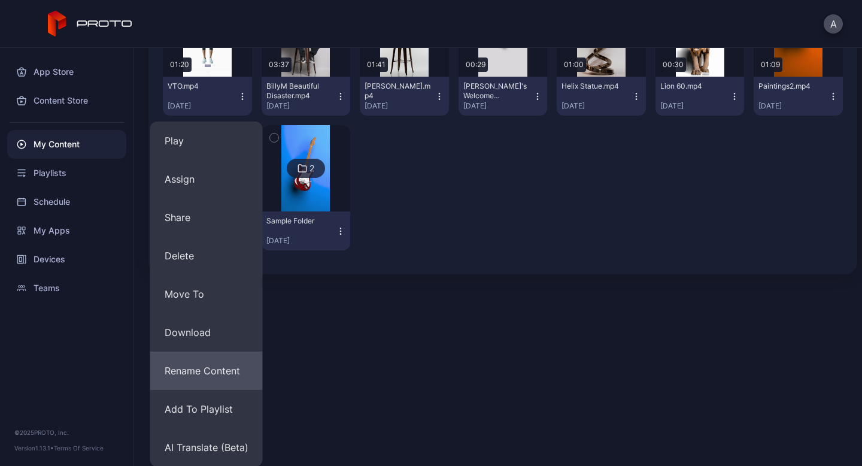
scroll to position [226, 0]
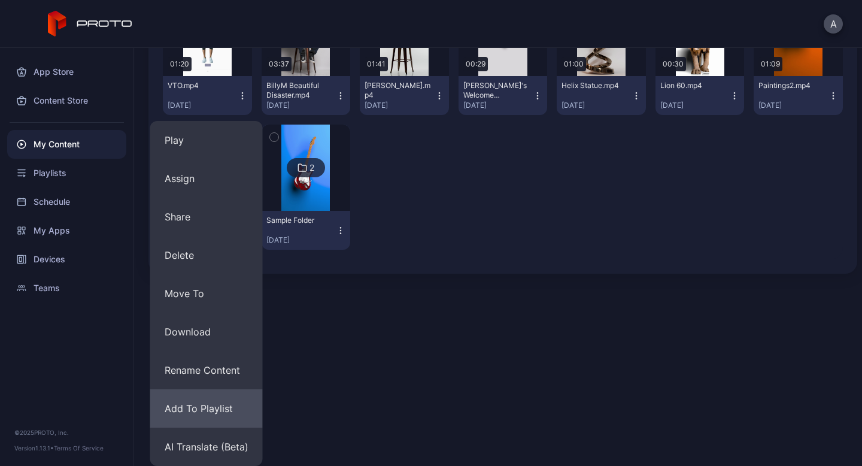
click at [201, 401] on button "Add To Playlist" at bounding box center [206, 408] width 113 height 38
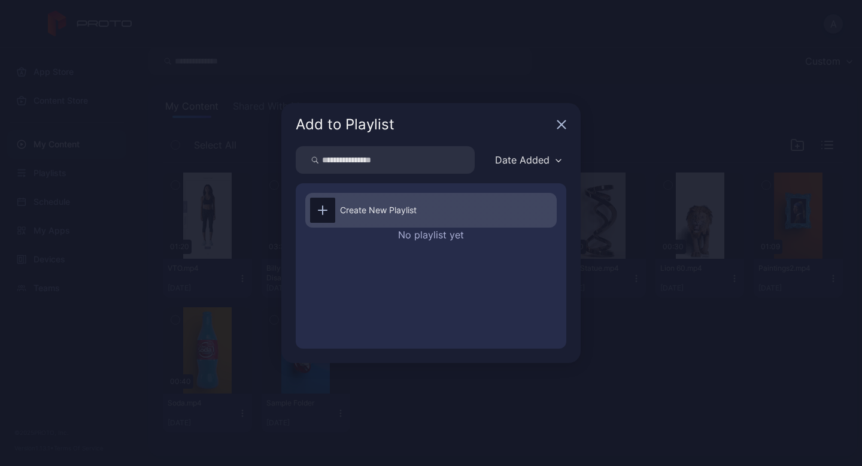
click at [337, 205] on div "Create New Playlist" at bounding box center [430, 210] width 251 height 35
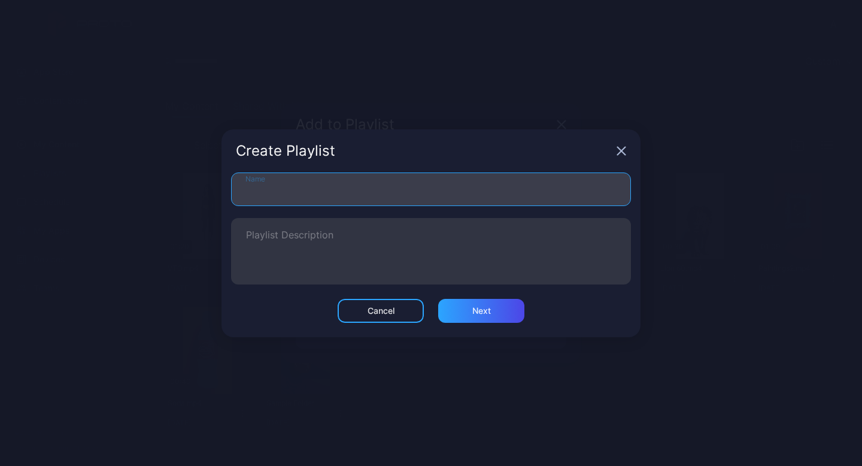
click at [334, 198] on input "Name" at bounding box center [431, 189] width 400 height 34
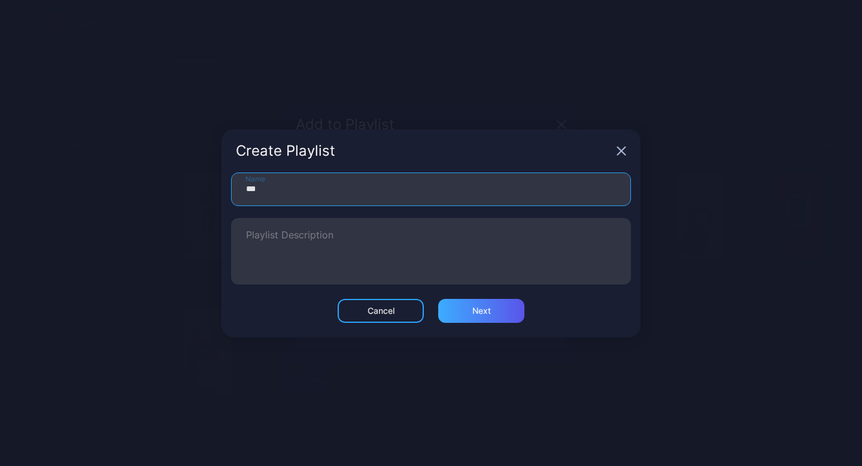
type input "***"
click at [478, 311] on div "Next" at bounding box center [481, 311] width 19 height 10
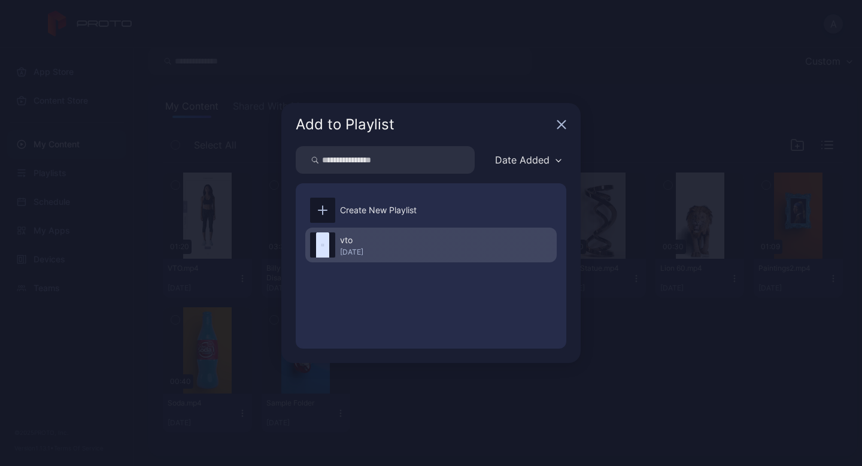
click at [363, 248] on div "[DATE]" at bounding box center [351, 252] width 23 height 10
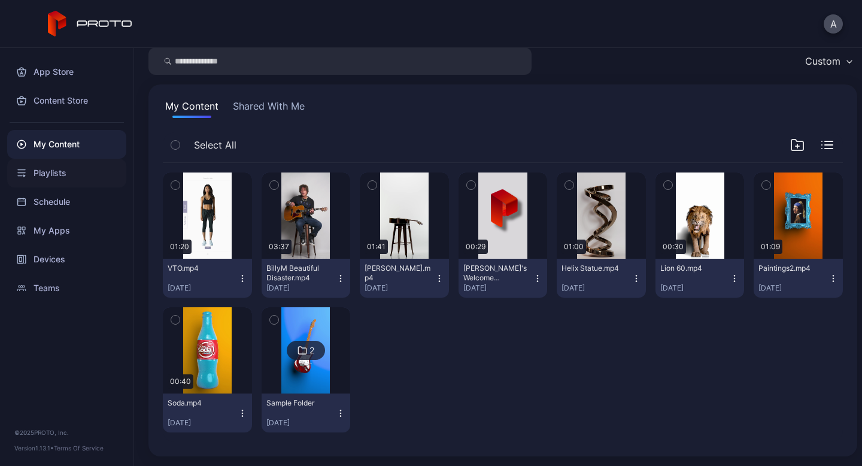
click at [69, 169] on div "Playlists" at bounding box center [66, 173] width 119 height 29
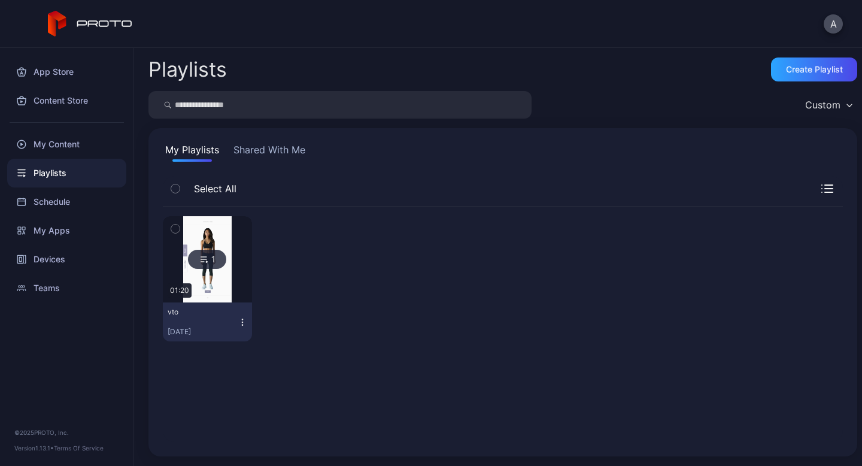
click at [176, 230] on icon "button" at bounding box center [175, 228] width 8 height 13
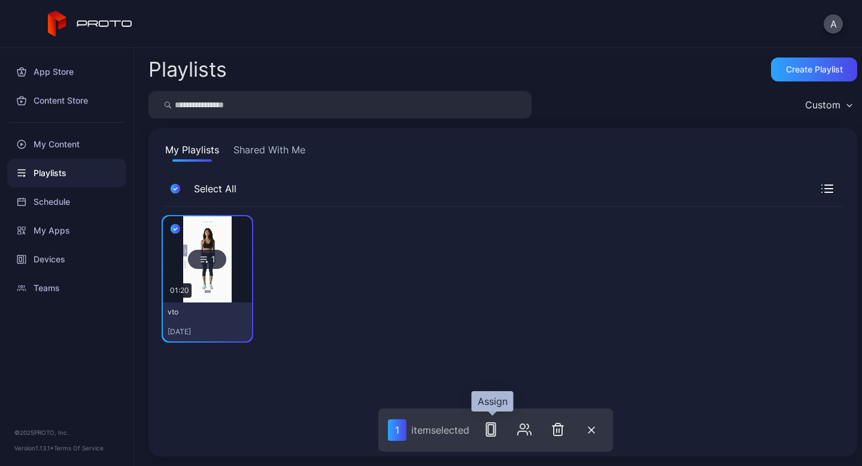
click at [494, 432] on icon "button" at bounding box center [491, 429] width 14 height 14
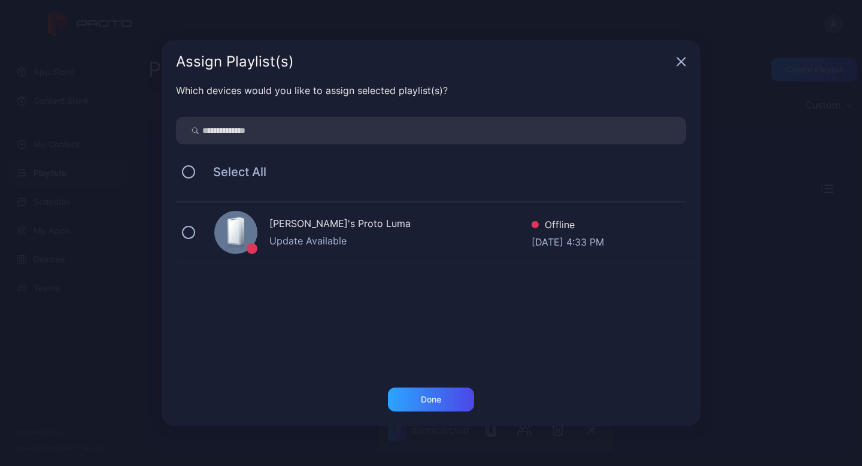
click at [180, 231] on div "[PERSON_NAME]'s Proto Luma Update Available Offline [DATE] 4:33 PM" at bounding box center [438, 232] width 524 height 60
click at [424, 405] on div "Done" at bounding box center [431, 399] width 86 height 24
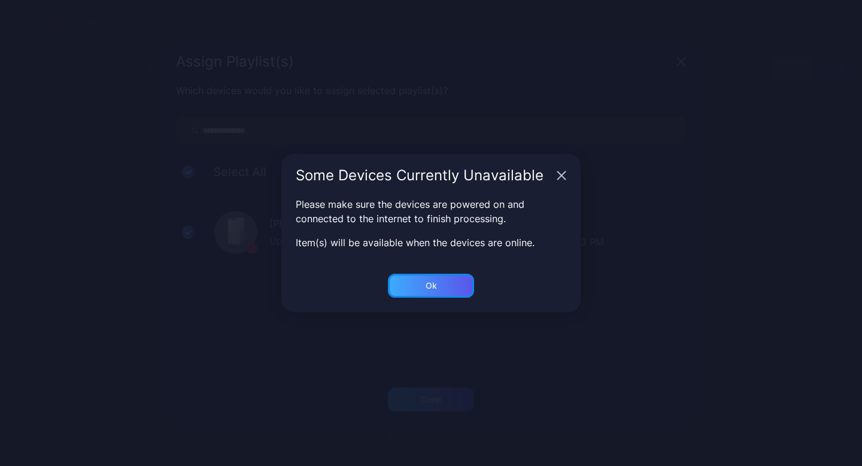
click at [412, 286] on div "Ok" at bounding box center [431, 286] width 86 height 24
